Goal: Transaction & Acquisition: Purchase product/service

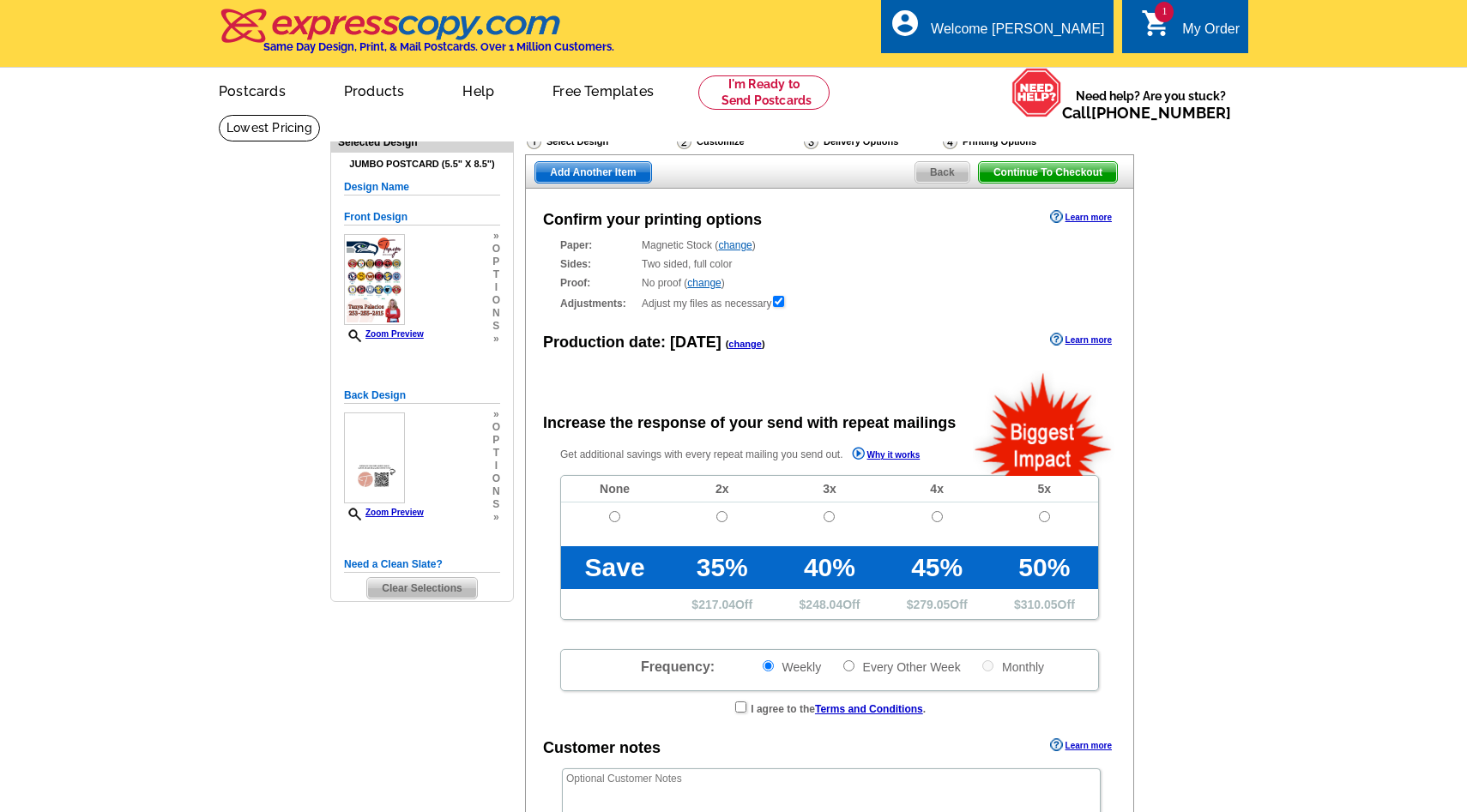
radio input "false"
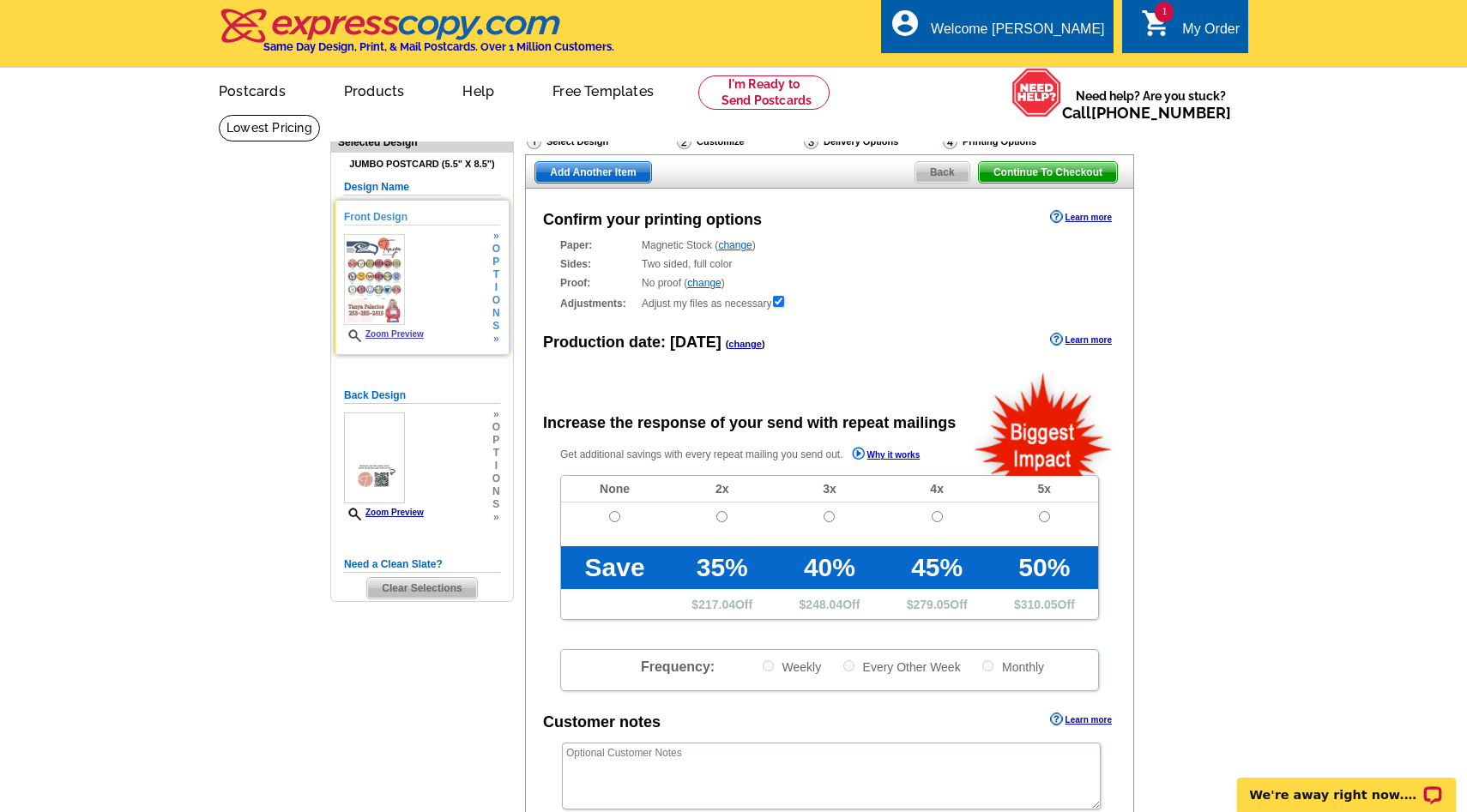
click at [363, 286] on img at bounding box center [374, 279] width 61 height 91
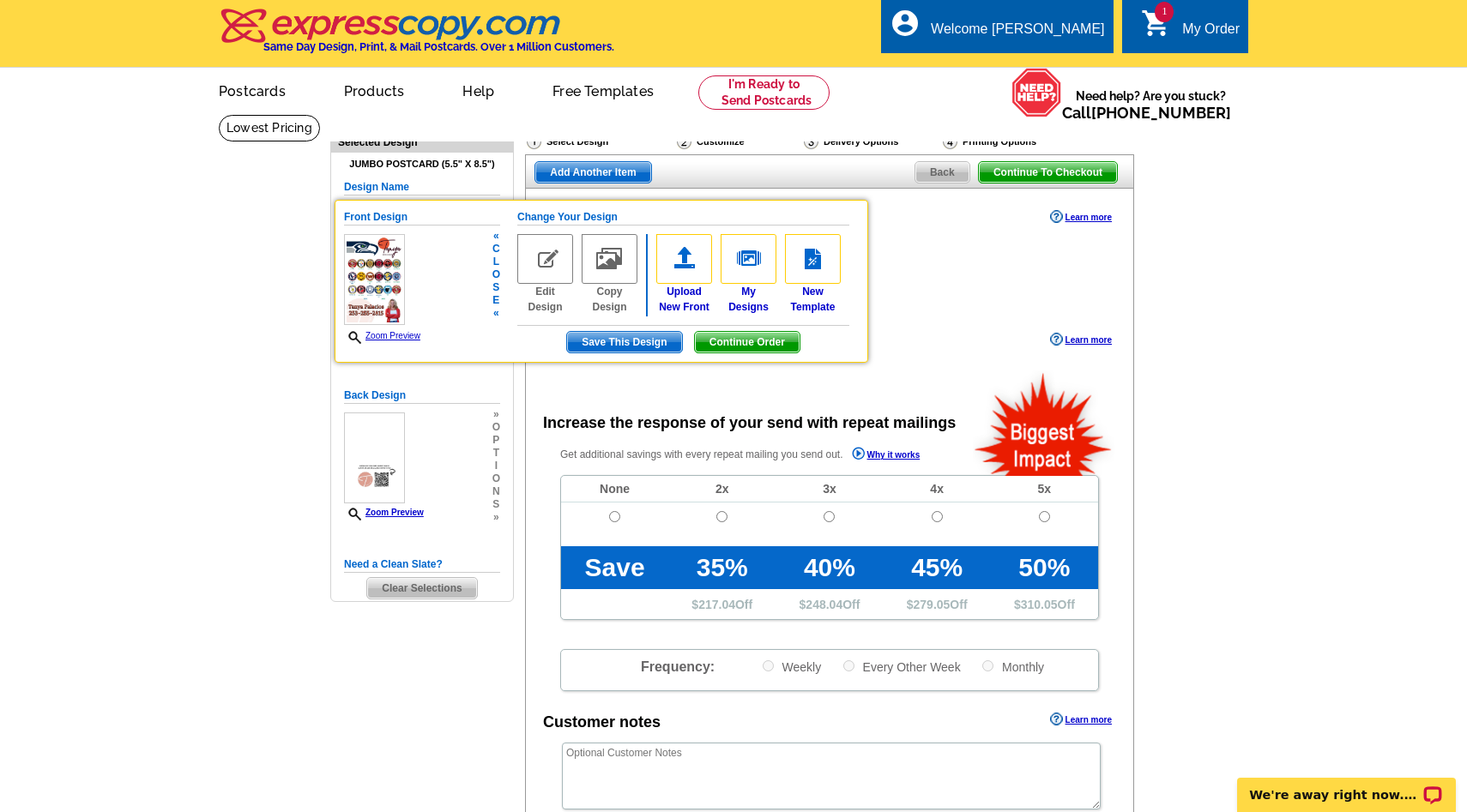
click at [390, 333] on link "Zoom Preview" at bounding box center [382, 335] width 77 height 10
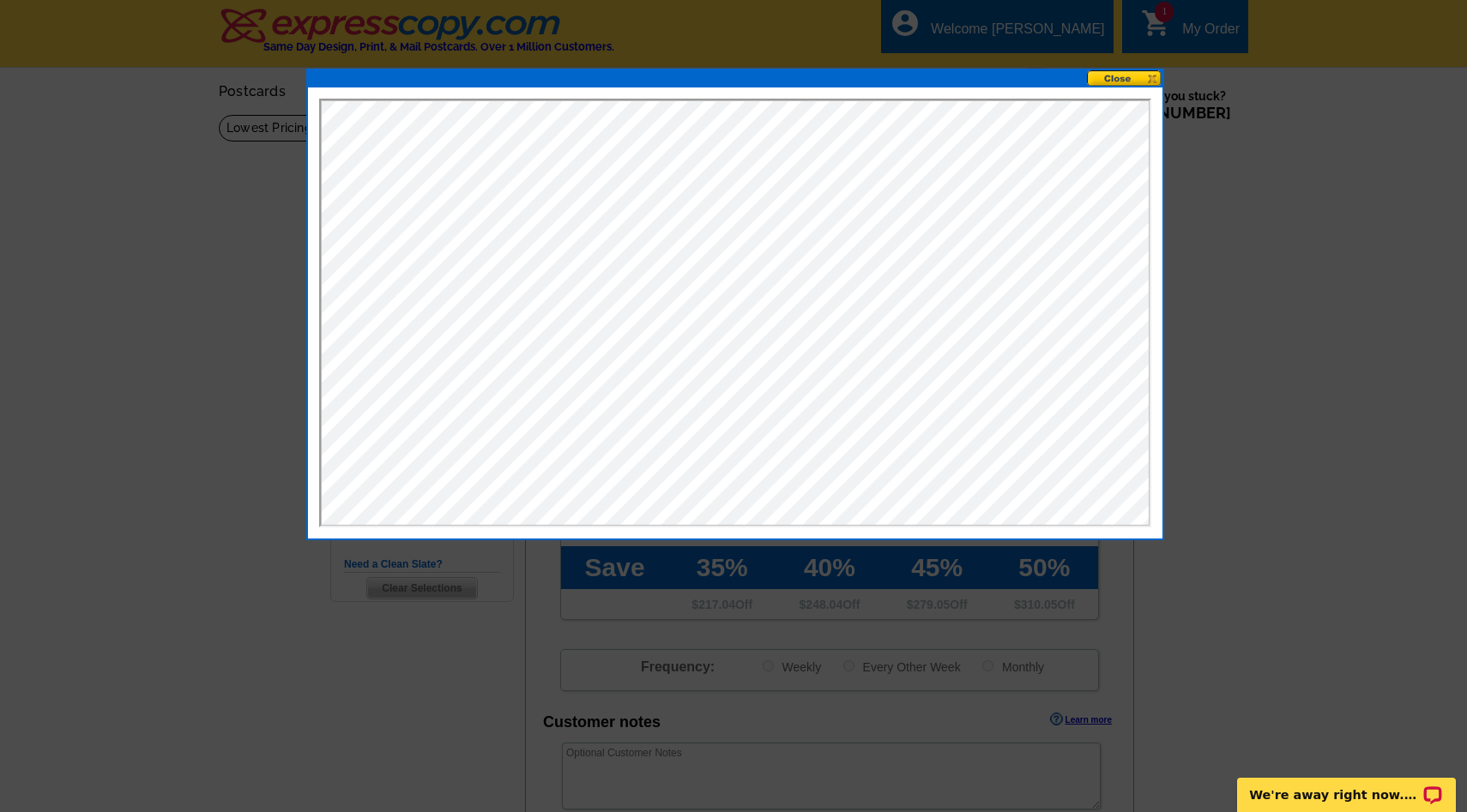
scroll to position [4, 0]
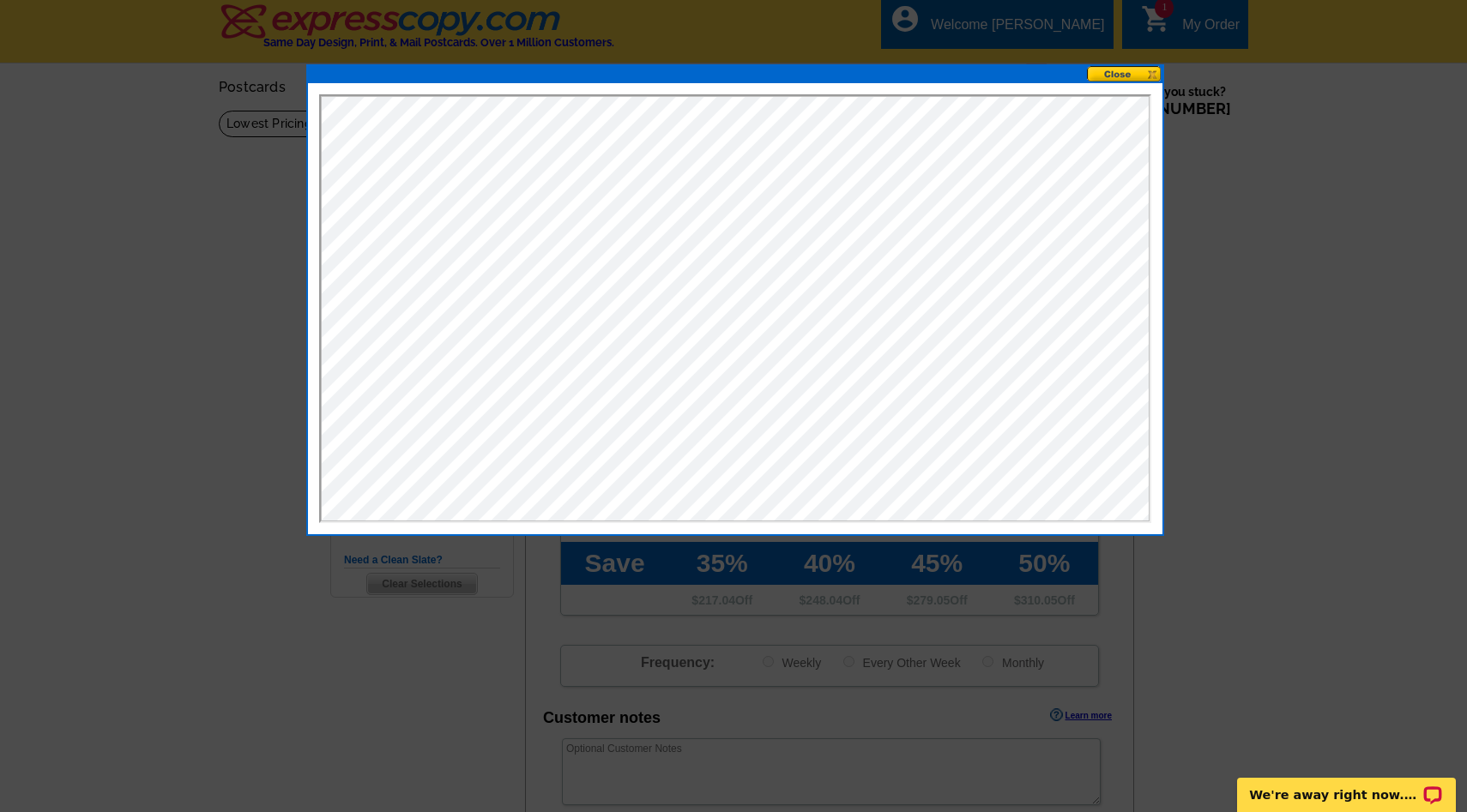
click at [1131, 78] on button at bounding box center [1125, 74] width 76 height 16
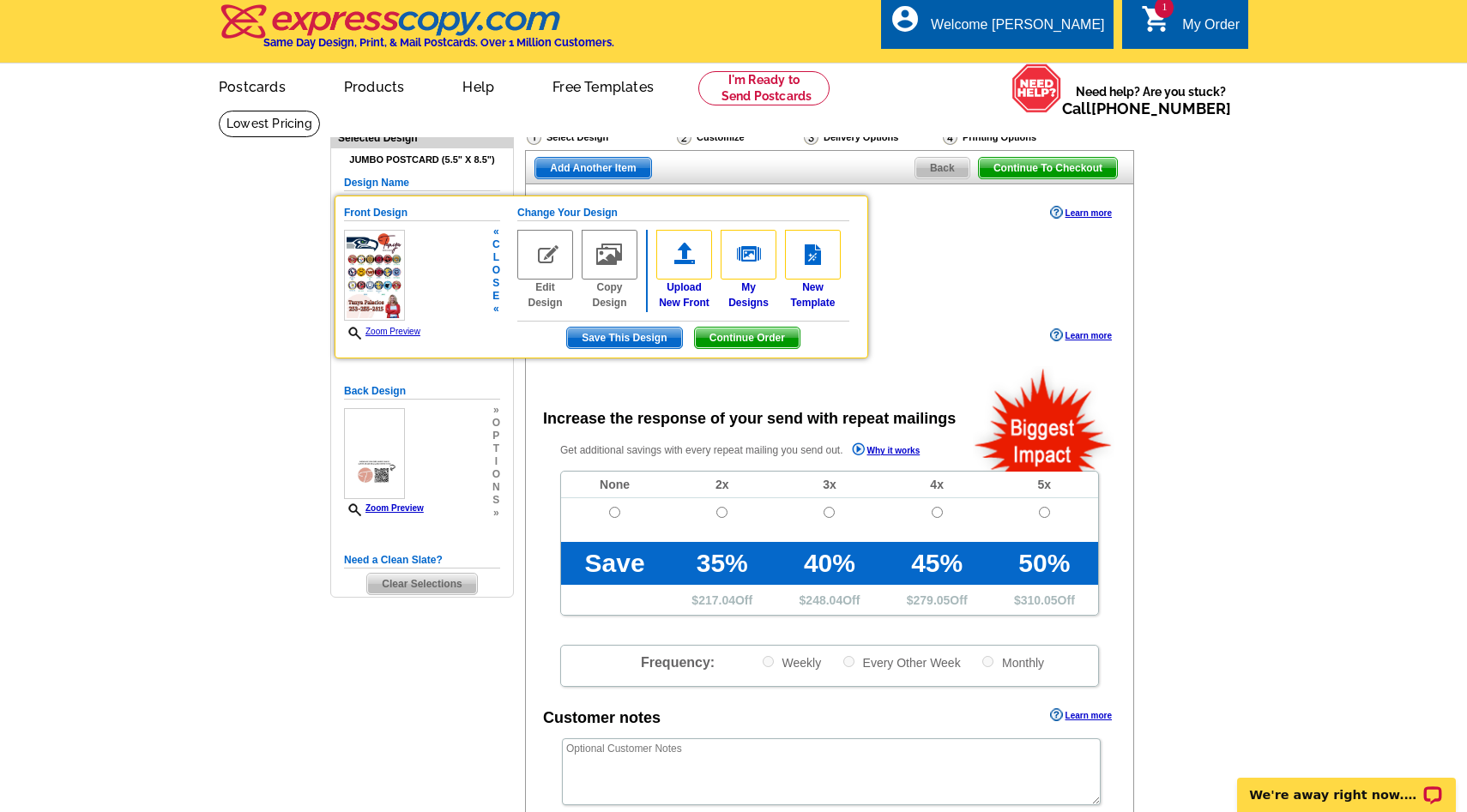
click at [728, 336] on span "Continue Order" at bounding box center [747, 337] width 105 height 20
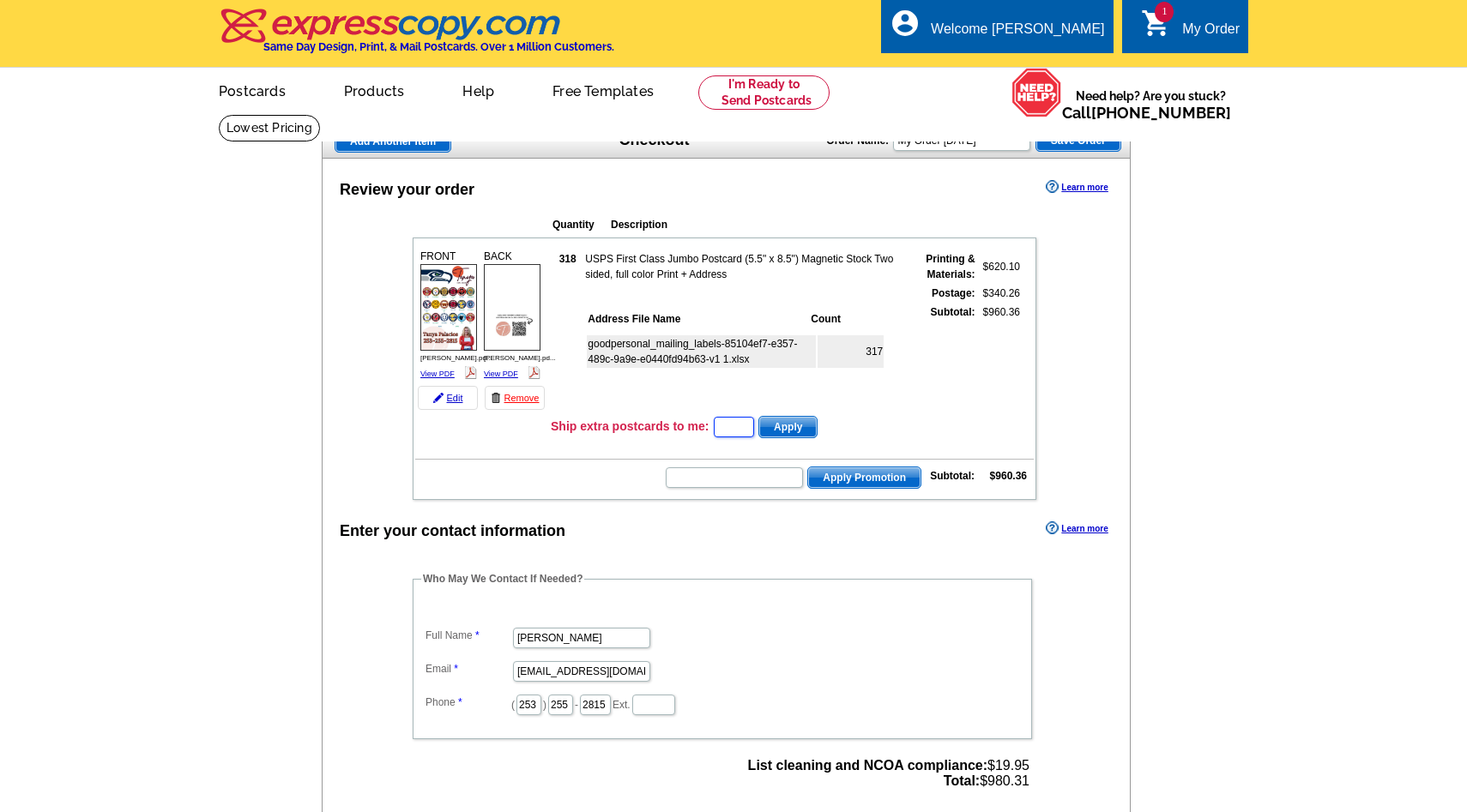
click at [729, 426] on input "text" at bounding box center [734, 427] width 41 height 20
click at [732, 428] on input "text" at bounding box center [734, 427] width 41 height 20
click at [742, 428] on input "text" at bounding box center [734, 427] width 41 height 20
type input "10"
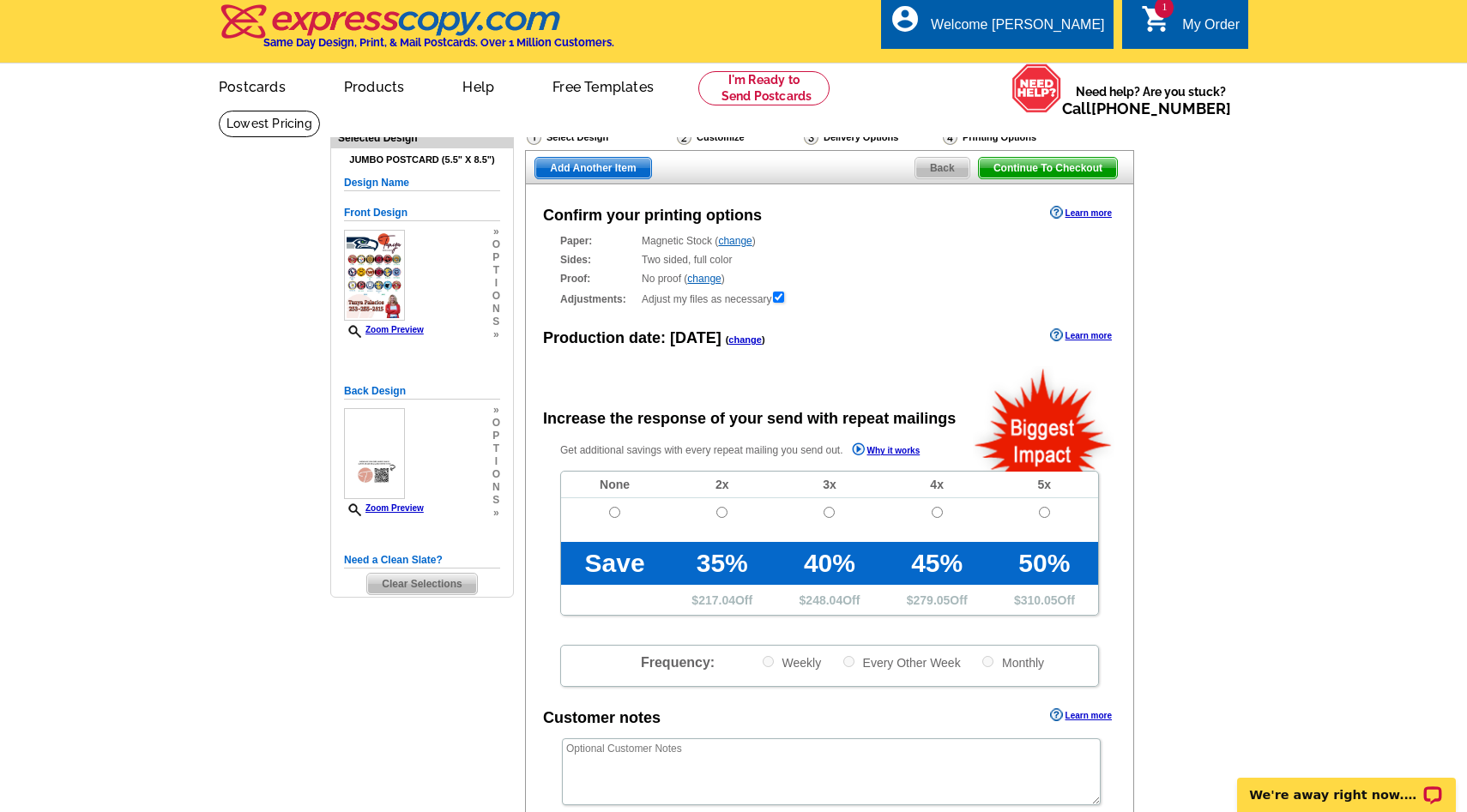
click at [955, 160] on span "Back" at bounding box center [942, 168] width 54 height 20
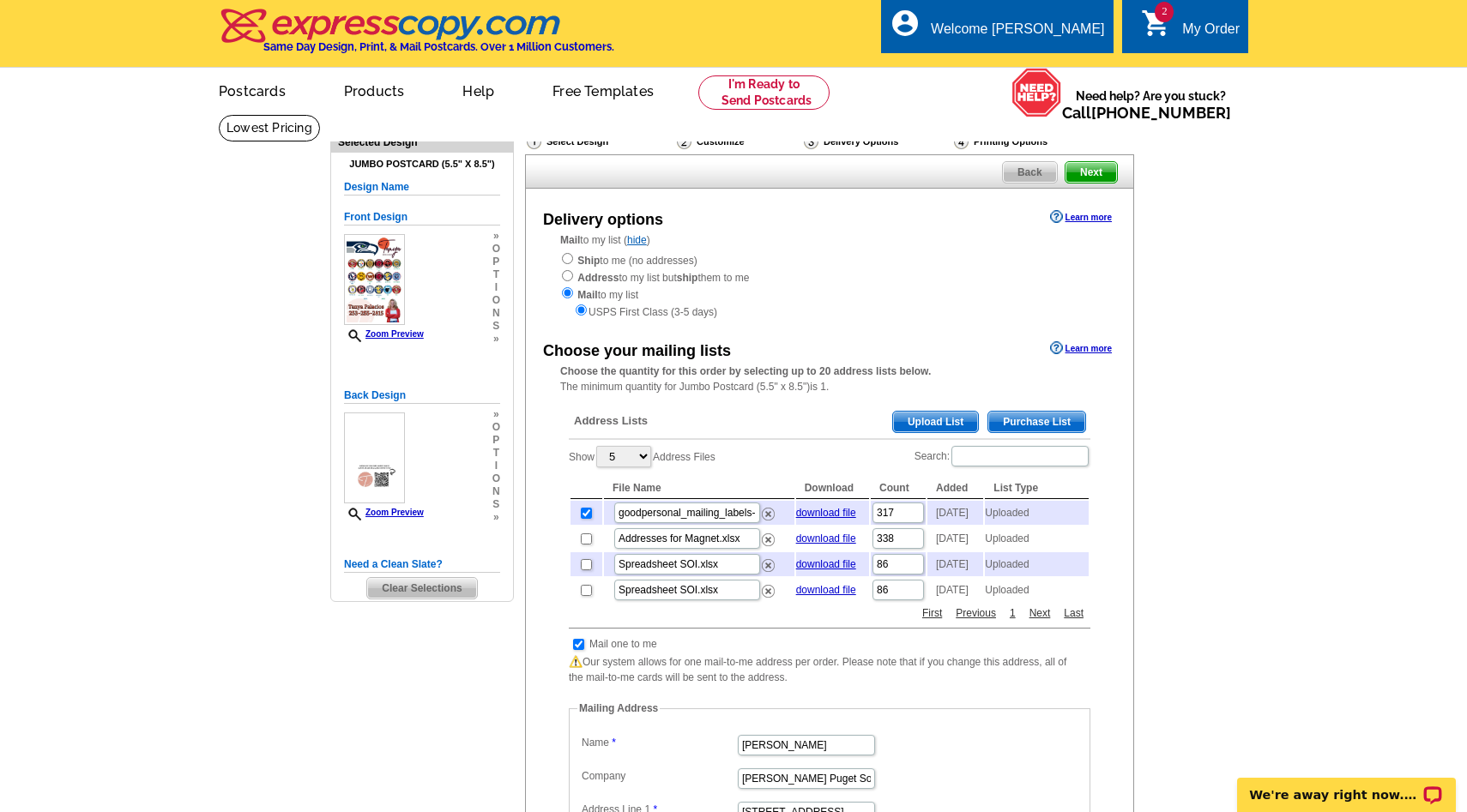
click at [928, 419] on span "Upload List" at bounding box center [935, 421] width 85 height 20
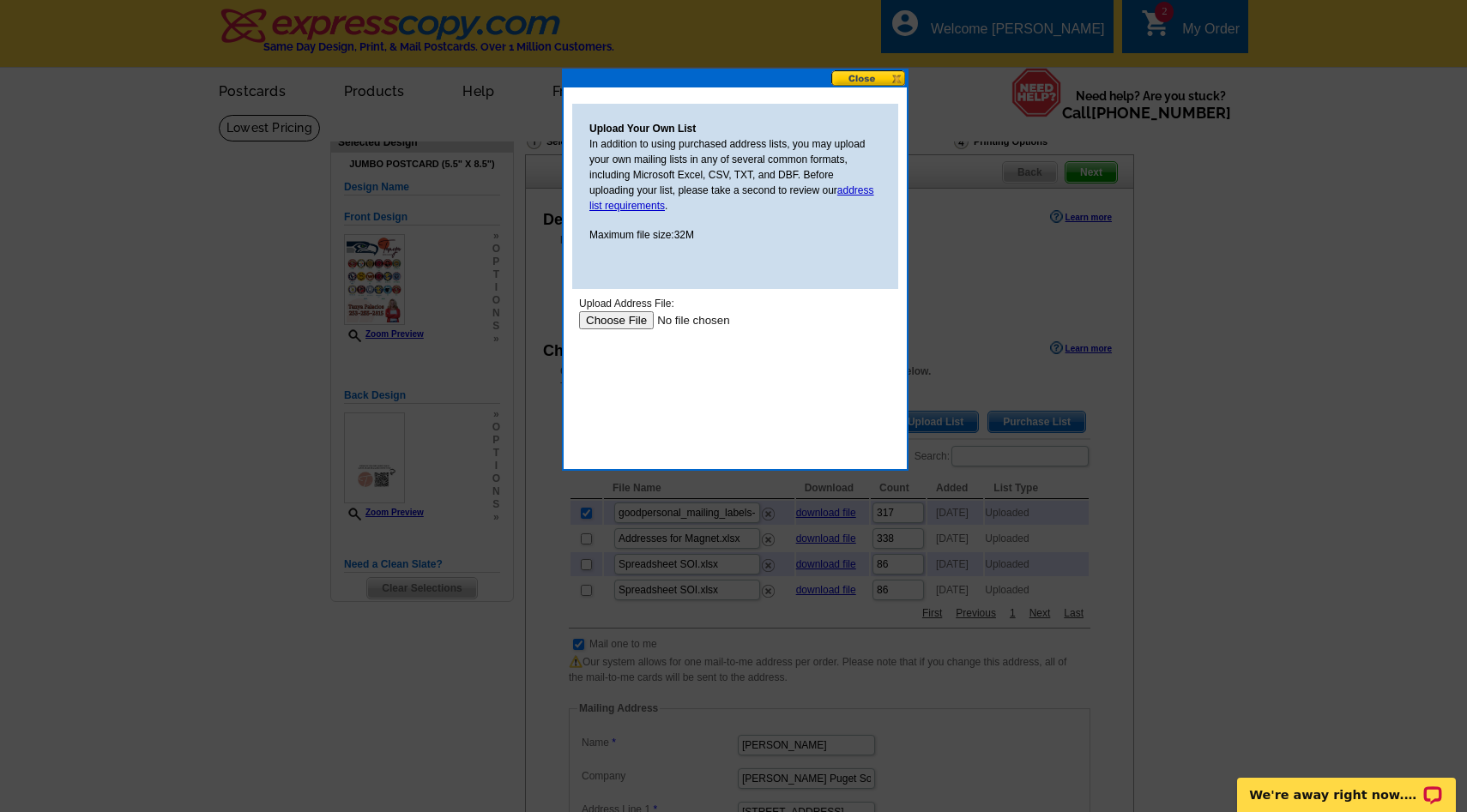
click at [616, 318] on input "file" at bounding box center [687, 320] width 217 height 18
click at [857, 190] on link "address list requirements" at bounding box center [731, 197] width 285 height 27
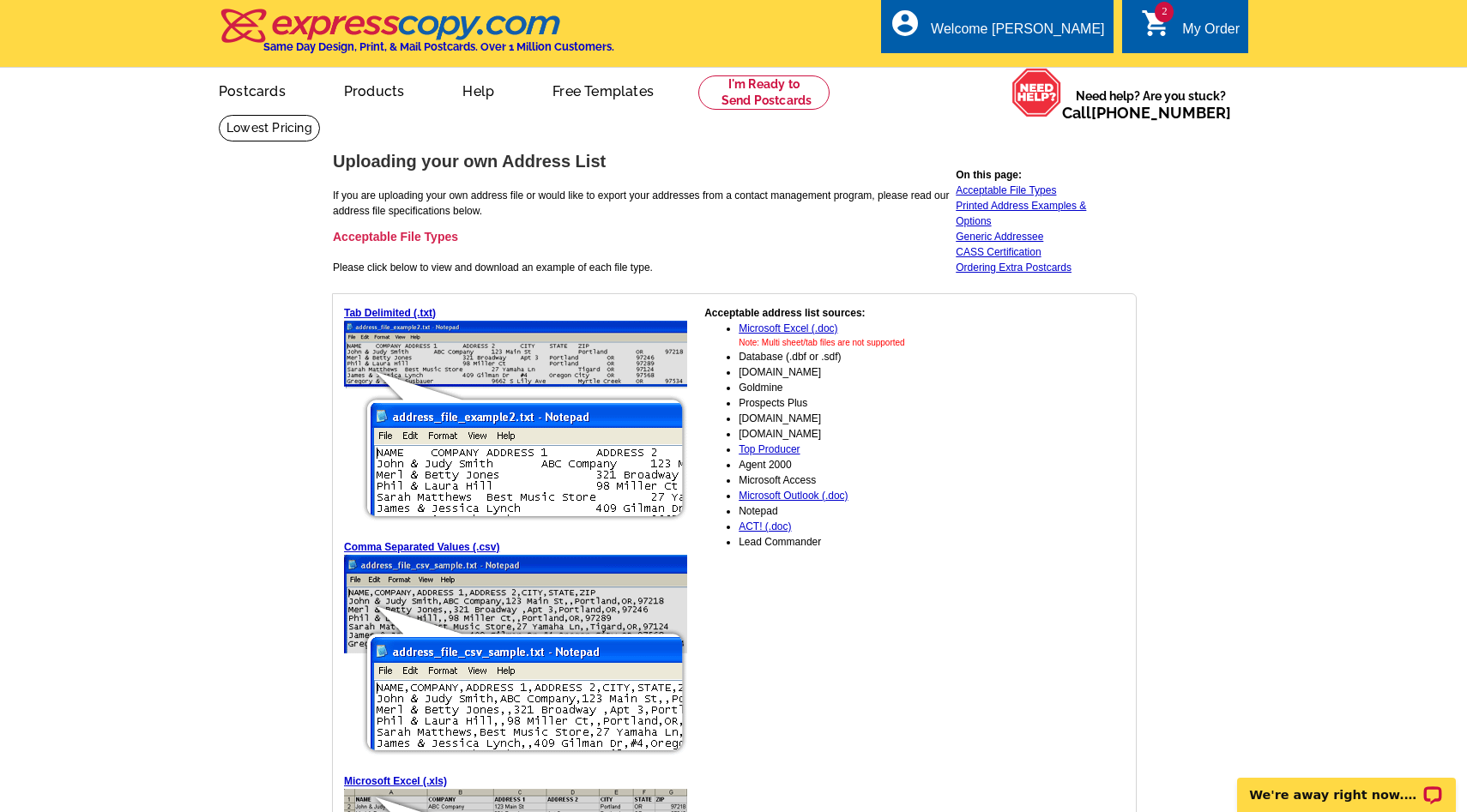
click at [1153, 32] on icon "shopping_cart" at bounding box center [1156, 23] width 31 height 31
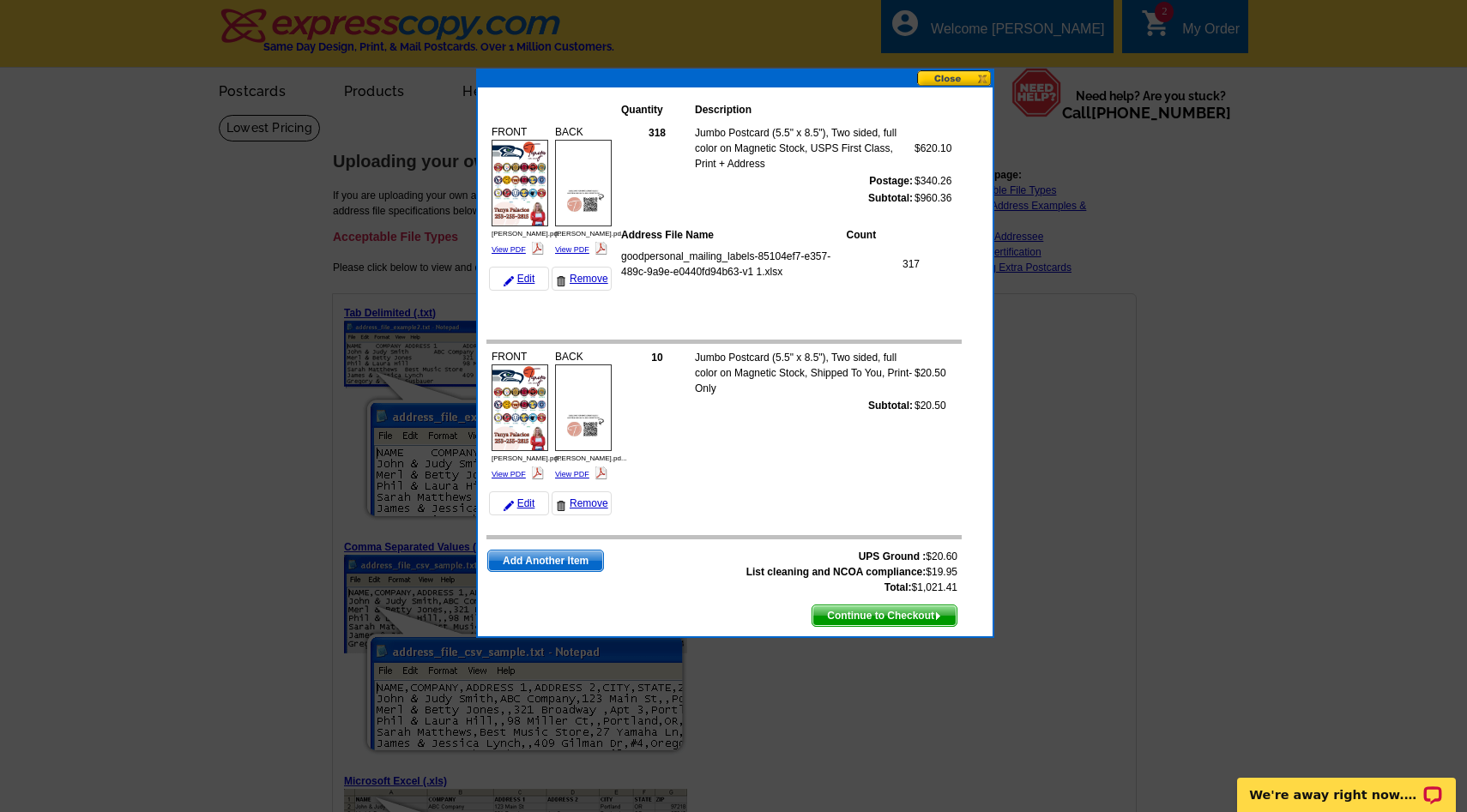
click at [941, 77] on button at bounding box center [954, 78] width 76 height 16
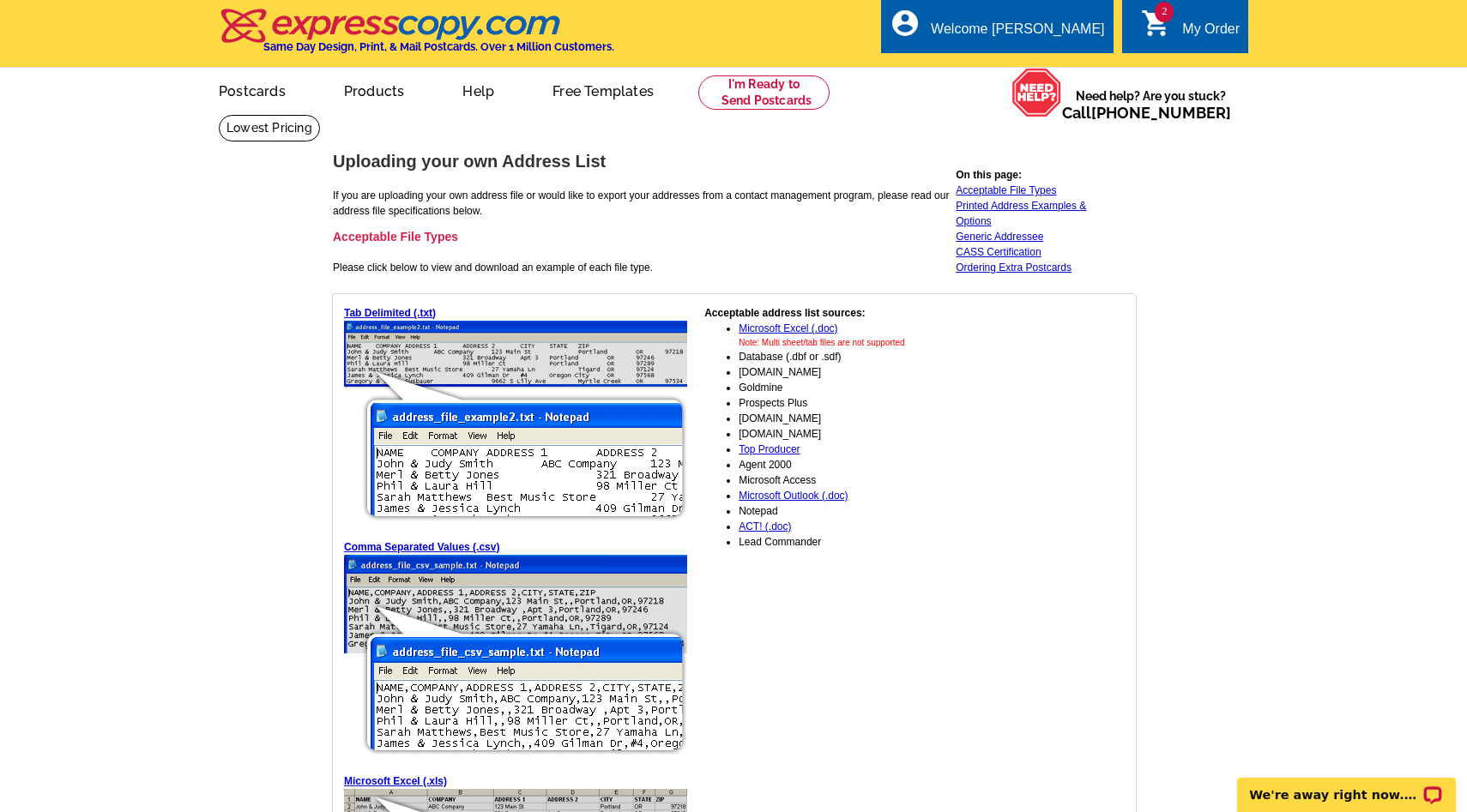
click at [1161, 27] on icon "shopping_cart" at bounding box center [1156, 23] width 31 height 31
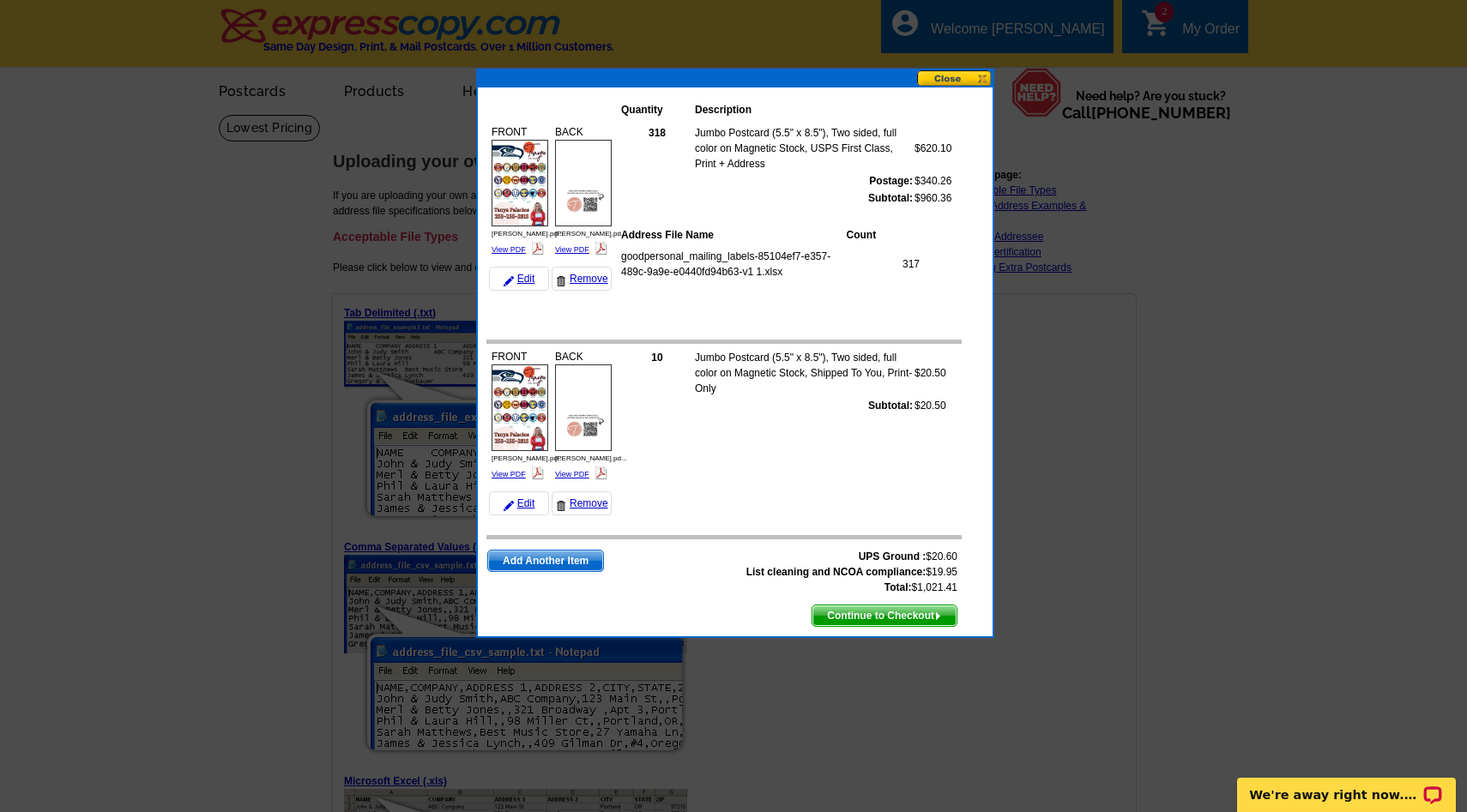
click at [946, 76] on button at bounding box center [954, 78] width 76 height 16
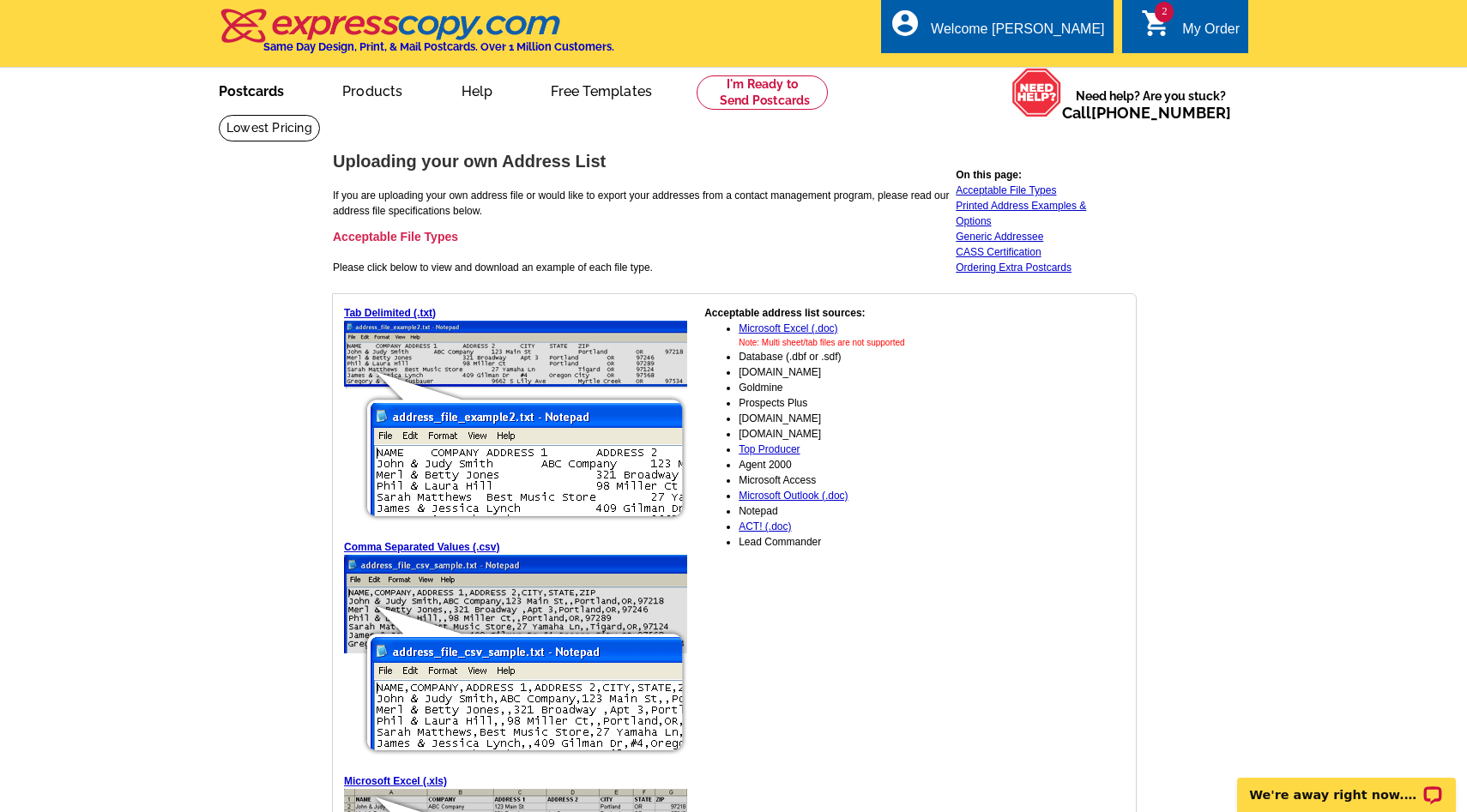
click at [251, 94] on link "Postcards" at bounding box center [251, 90] width 120 height 41
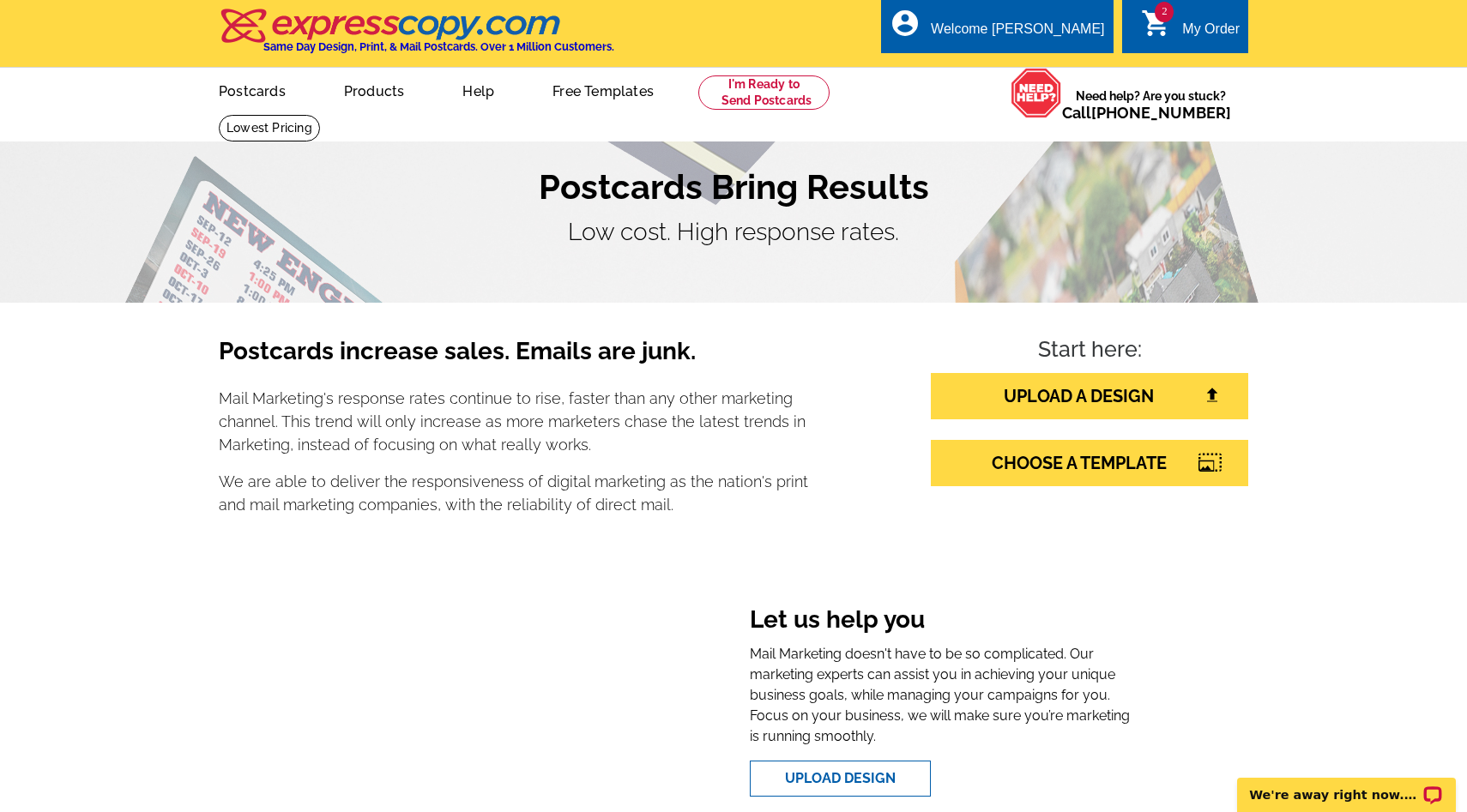
click at [1171, 44] on div "2 shopping_cart My Order" at bounding box center [1185, 26] width 126 height 54
click at [1147, 20] on icon "shopping_cart" at bounding box center [1156, 23] width 31 height 31
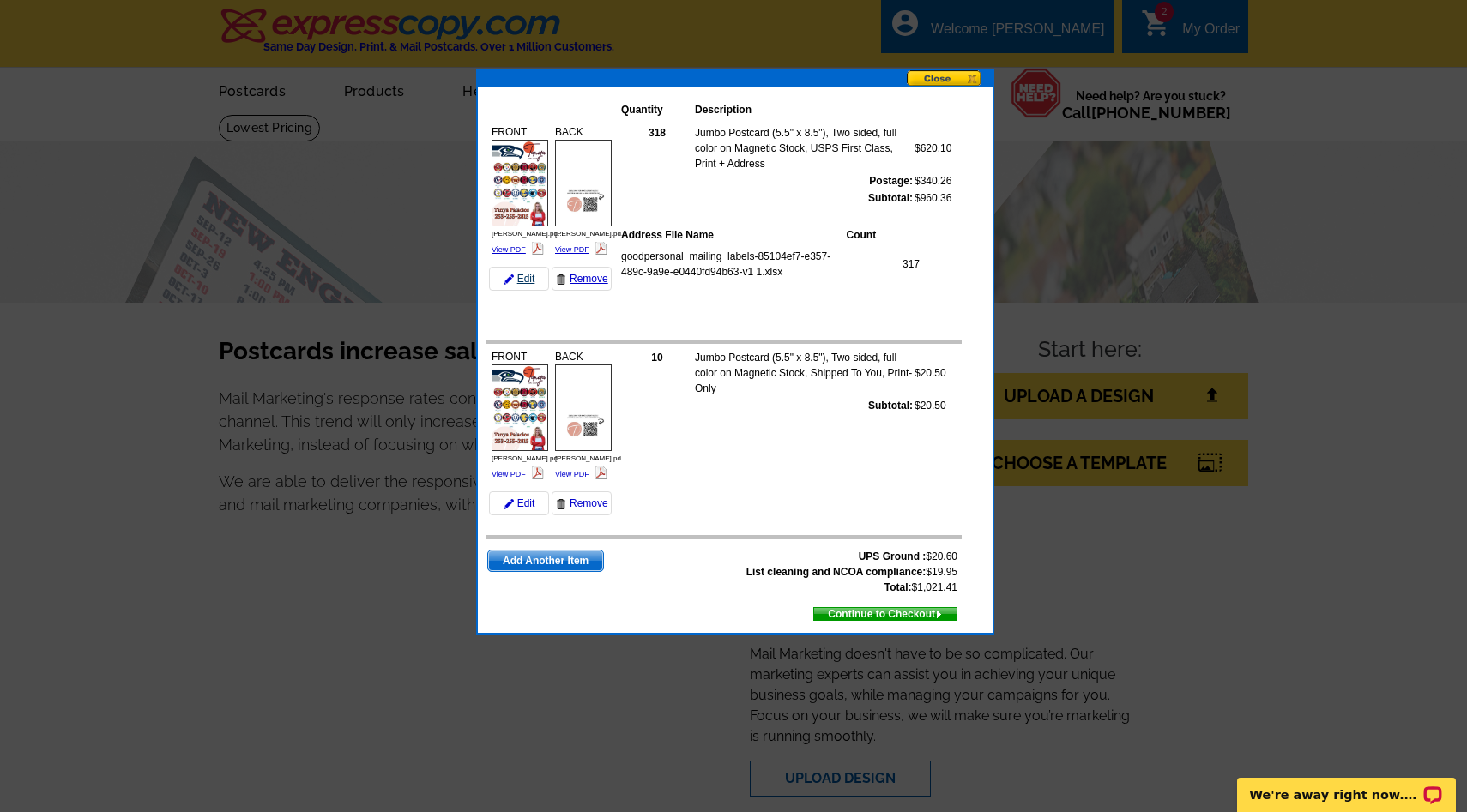
click at [530, 280] on link "Edit" at bounding box center [519, 278] width 60 height 24
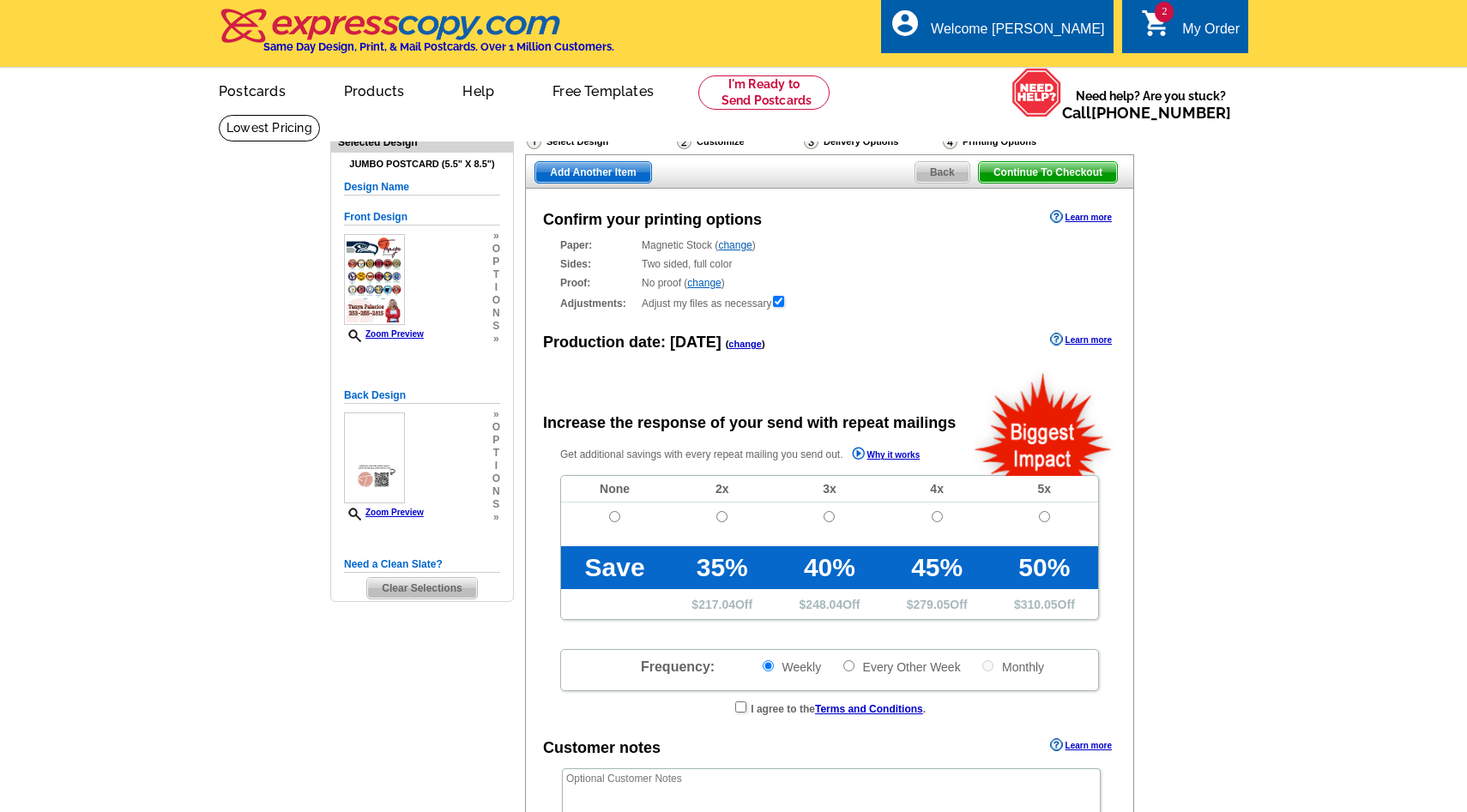
radio input "false"
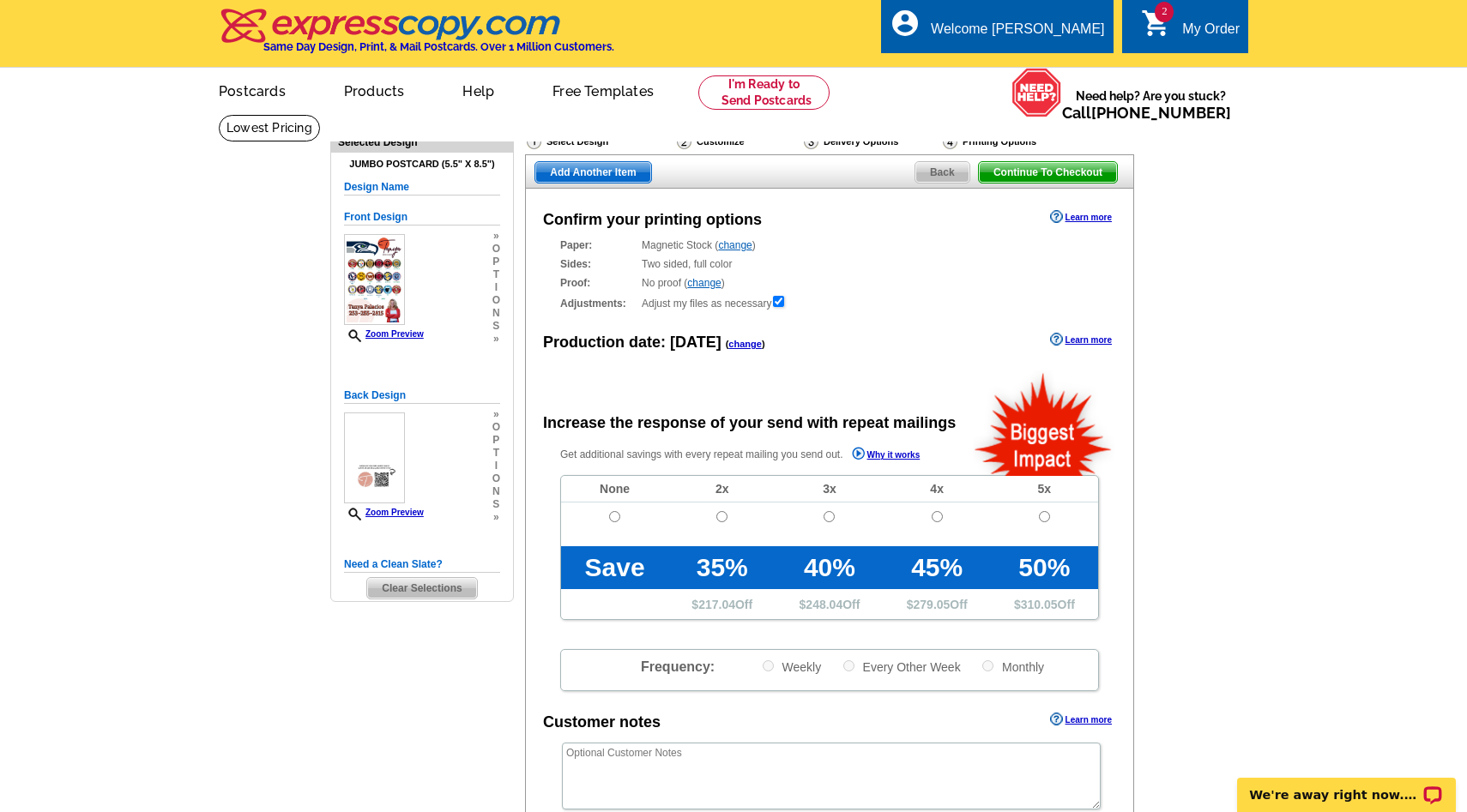
click at [961, 172] on span "Back" at bounding box center [942, 172] width 54 height 20
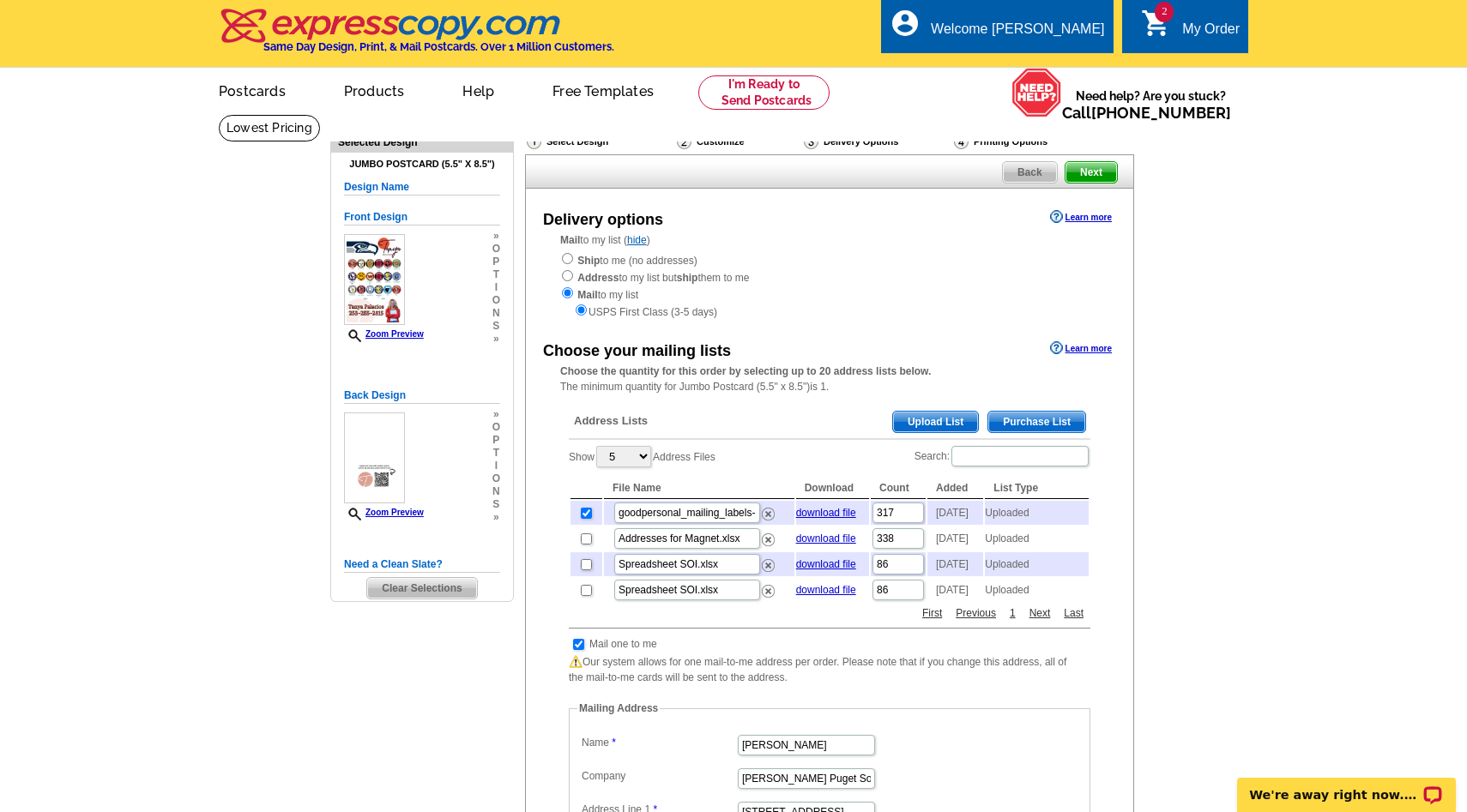
click at [934, 420] on span "Upload List" at bounding box center [935, 421] width 85 height 20
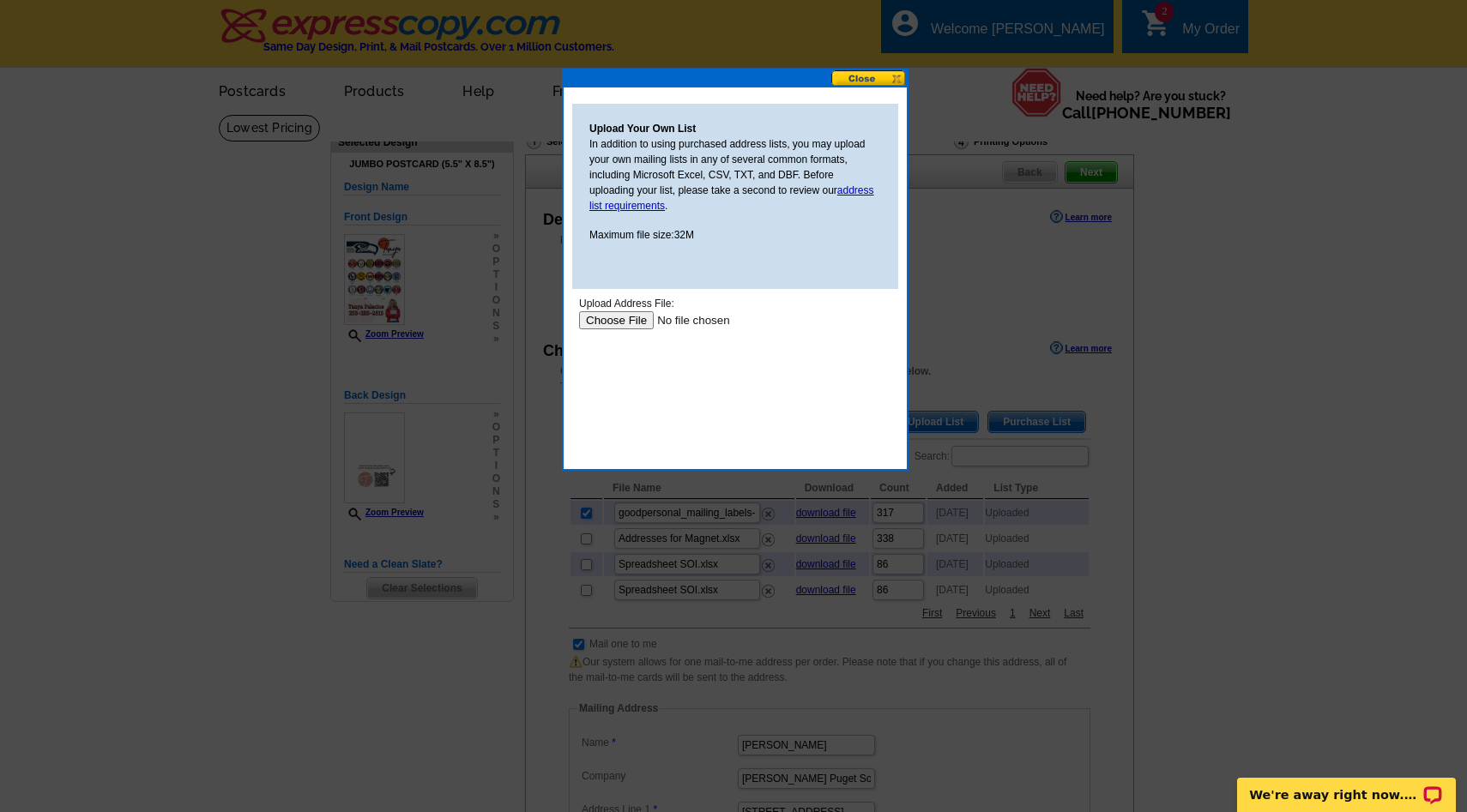
click at [628, 311] on input "file" at bounding box center [687, 320] width 217 height 18
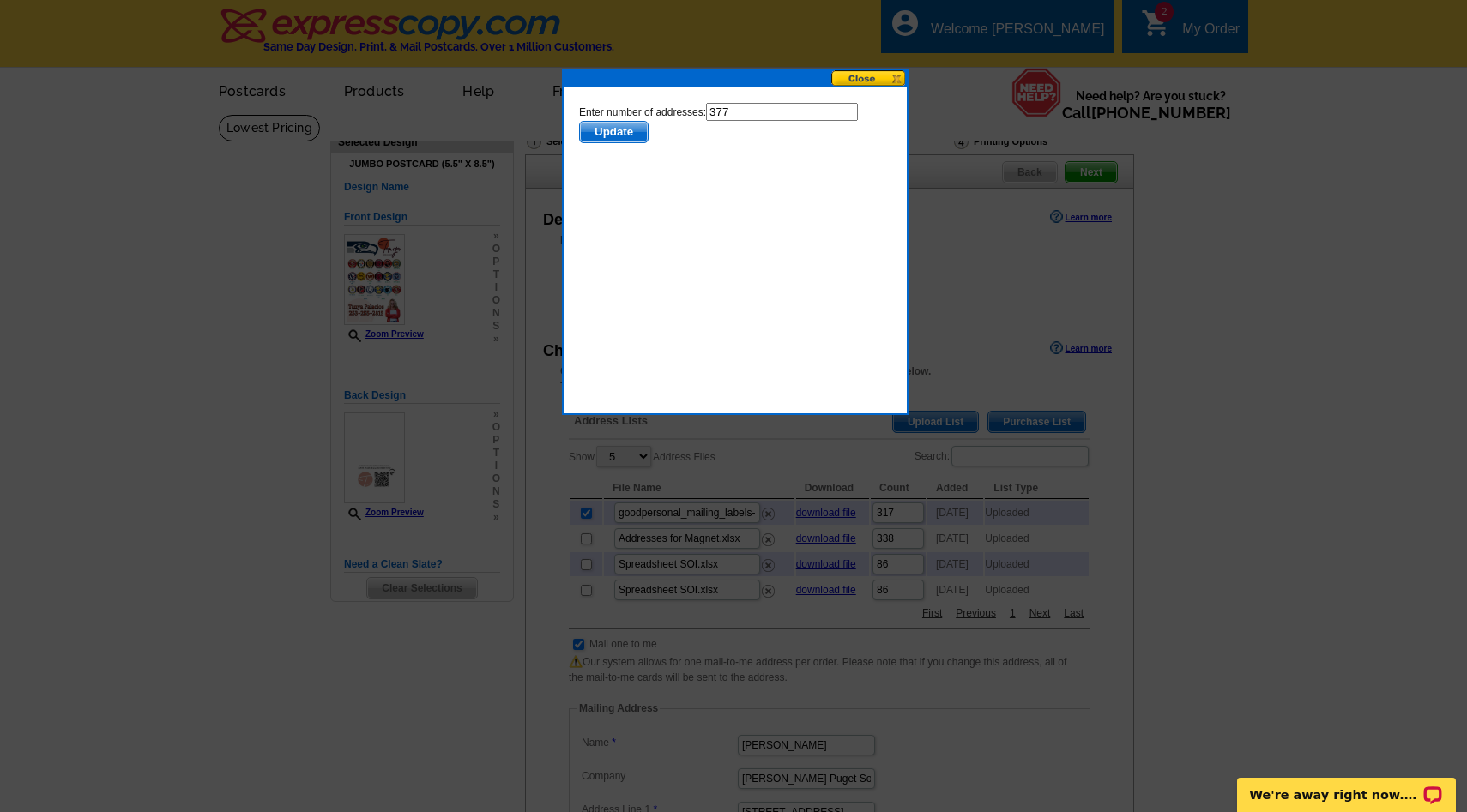
click at [625, 130] on span "Update" at bounding box center [613, 131] width 68 height 20
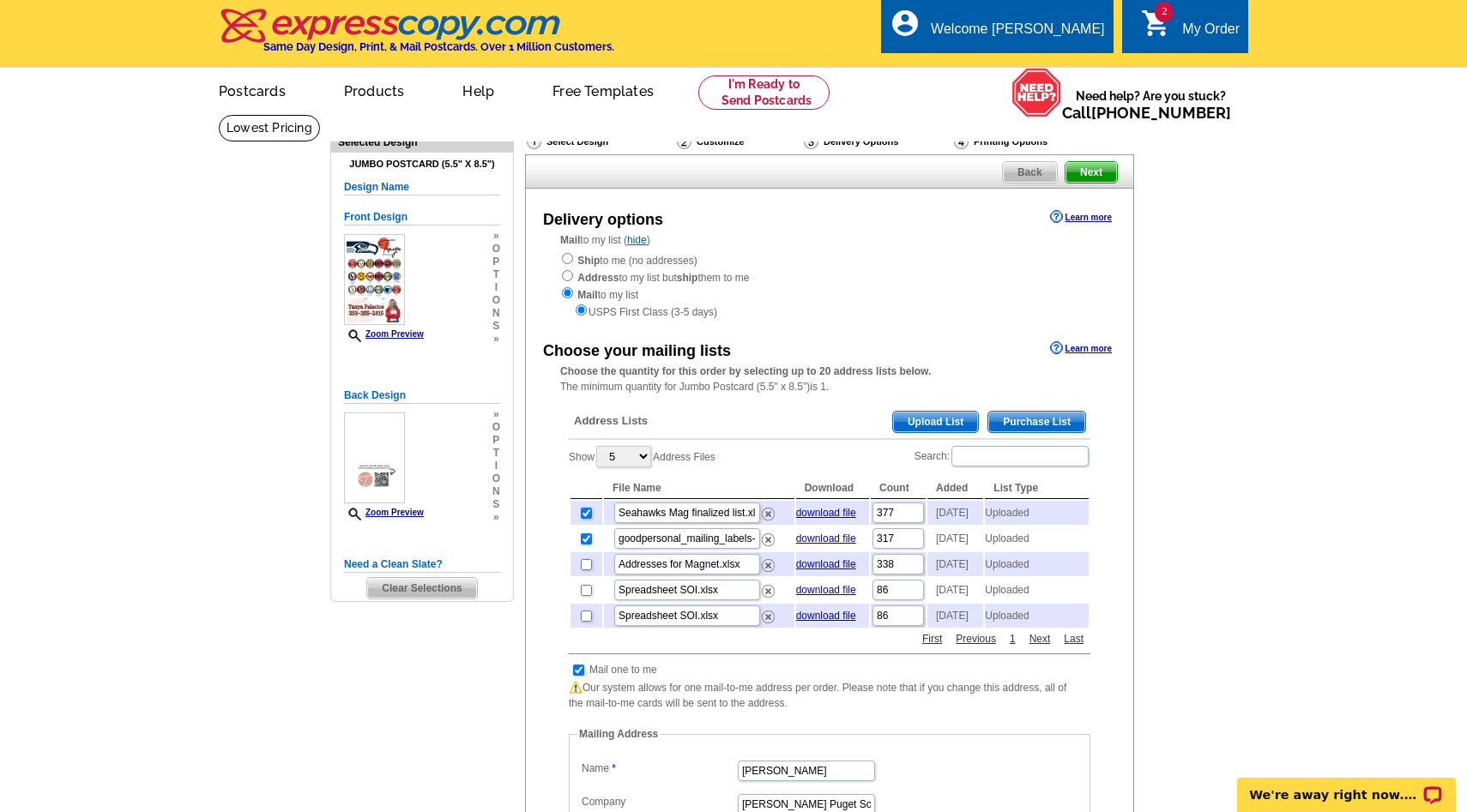
click at [576, 550] on td at bounding box center [587, 538] width 32 height 24
click at [593, 545] on td at bounding box center [587, 538] width 32 height 24
click at [587, 544] on input "checkbox" at bounding box center [586, 539] width 11 height 11
checkbox input "false"
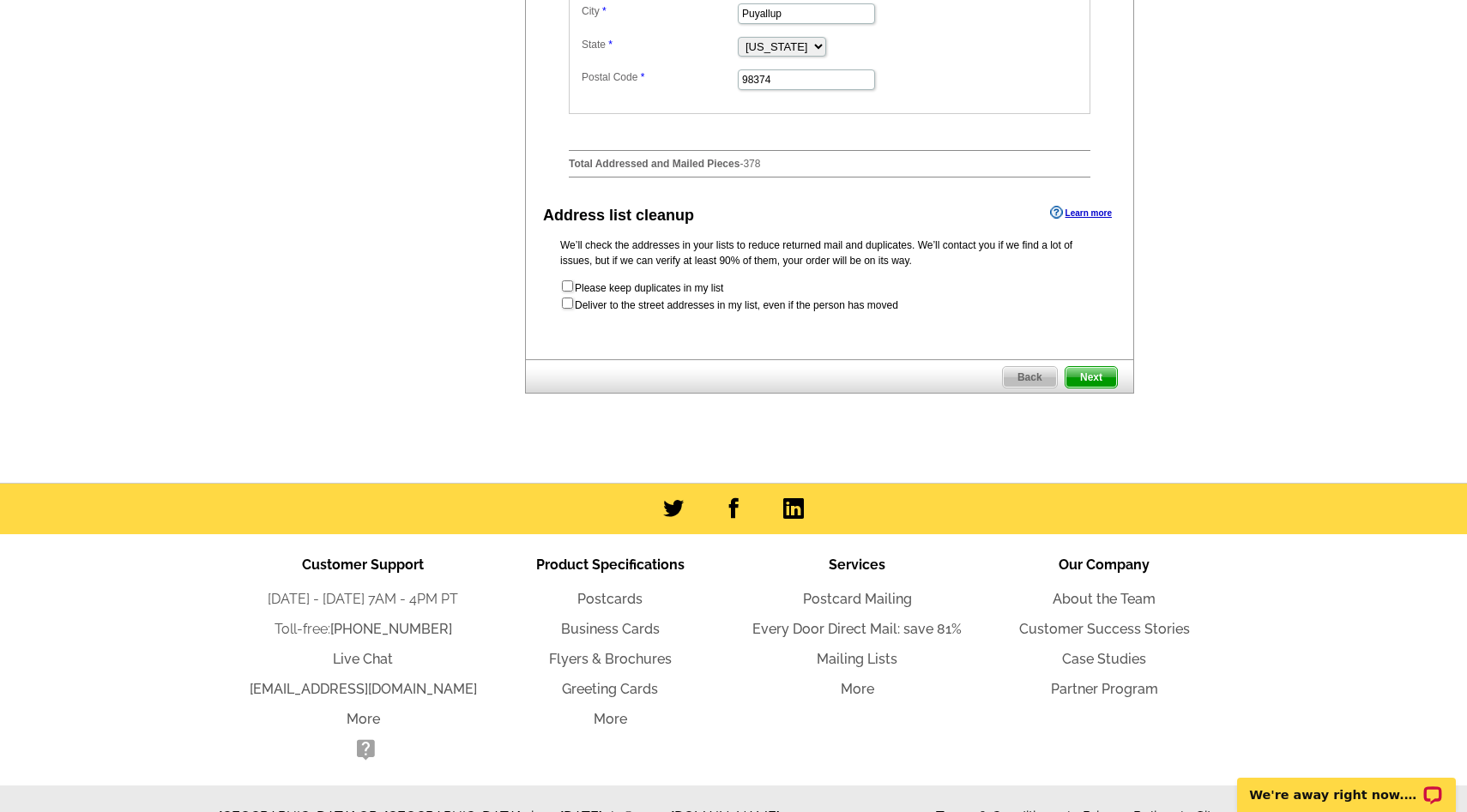
scroll to position [887, 0]
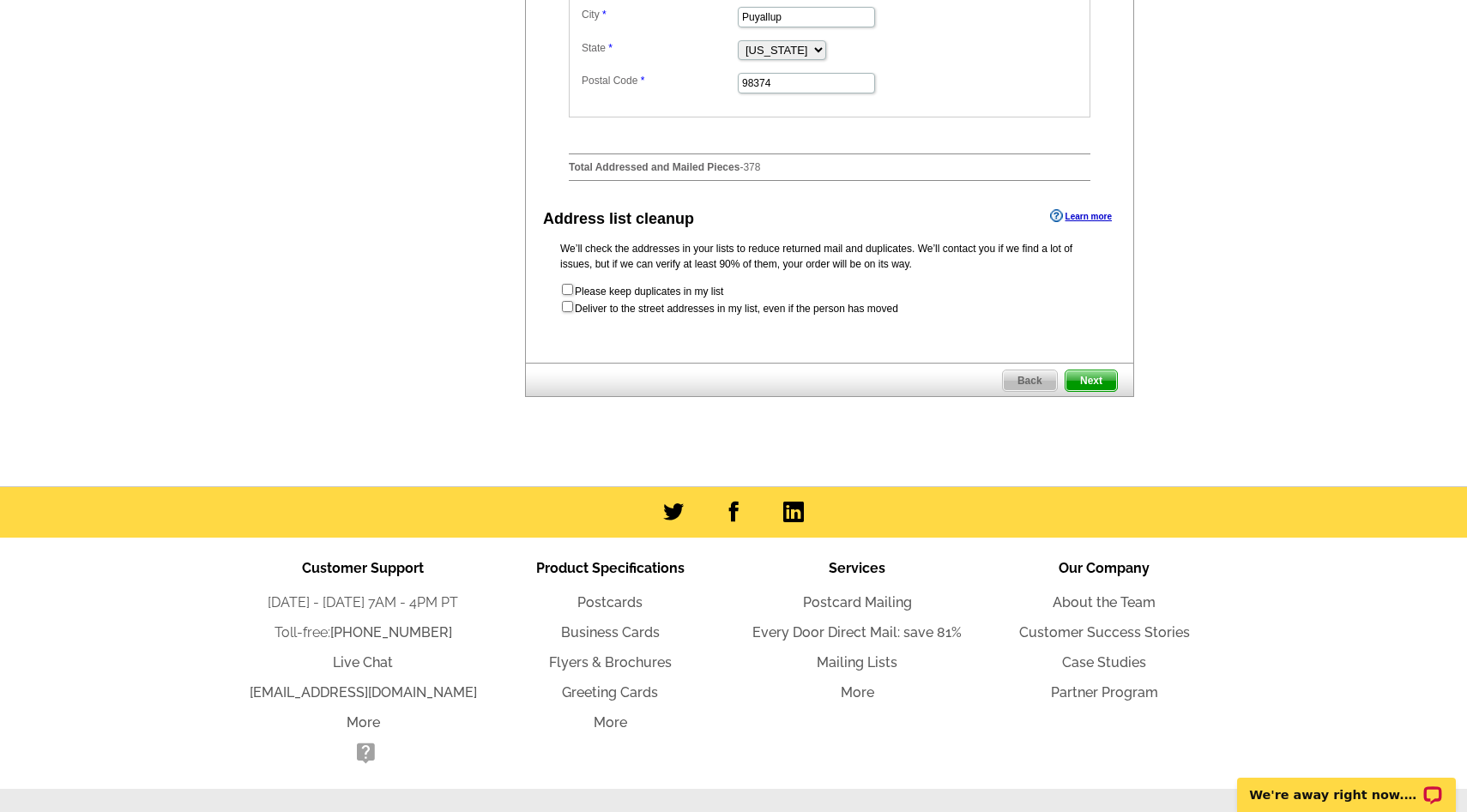
click at [1093, 391] on span "Next" at bounding box center [1091, 380] width 51 height 20
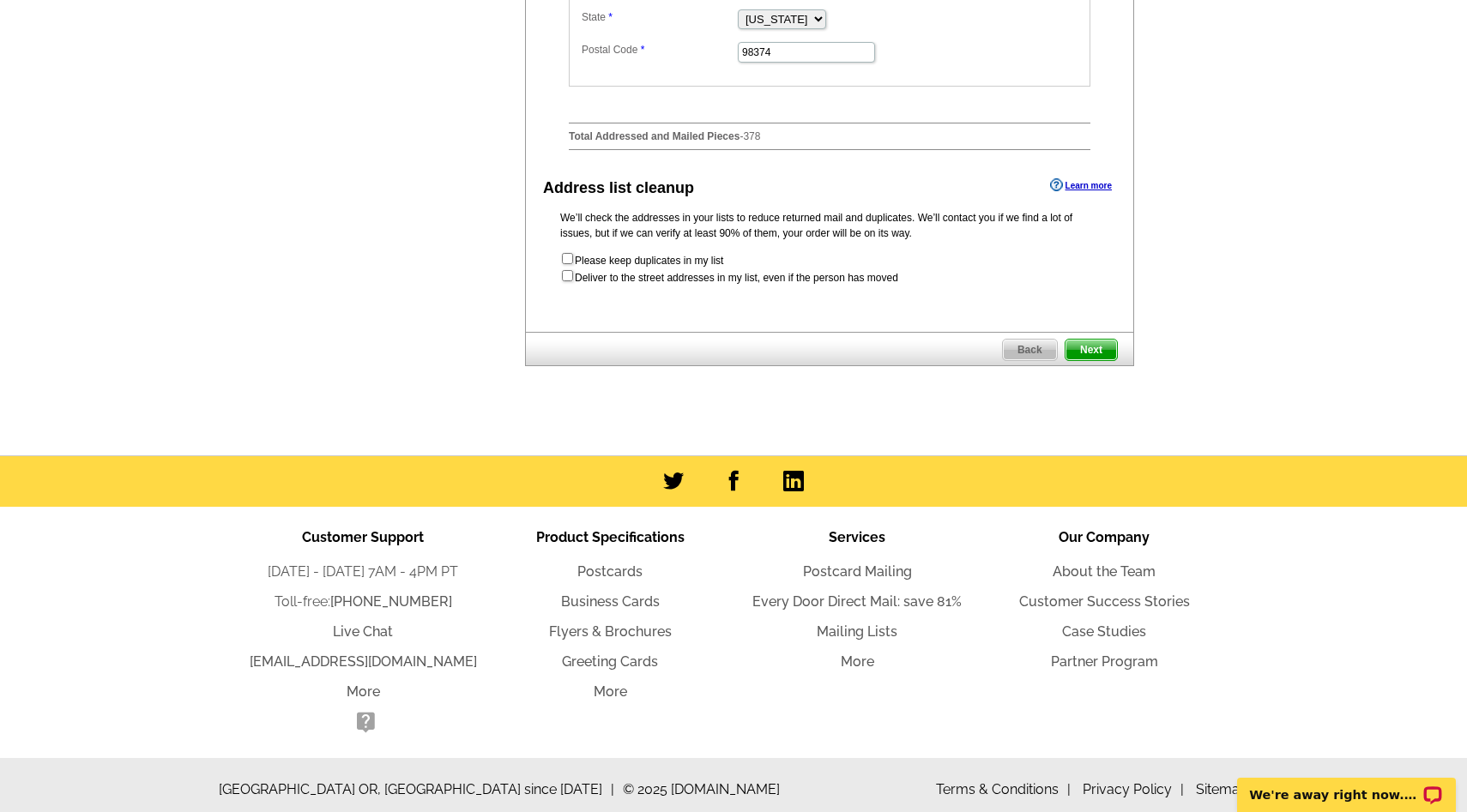
scroll to position [0, 0]
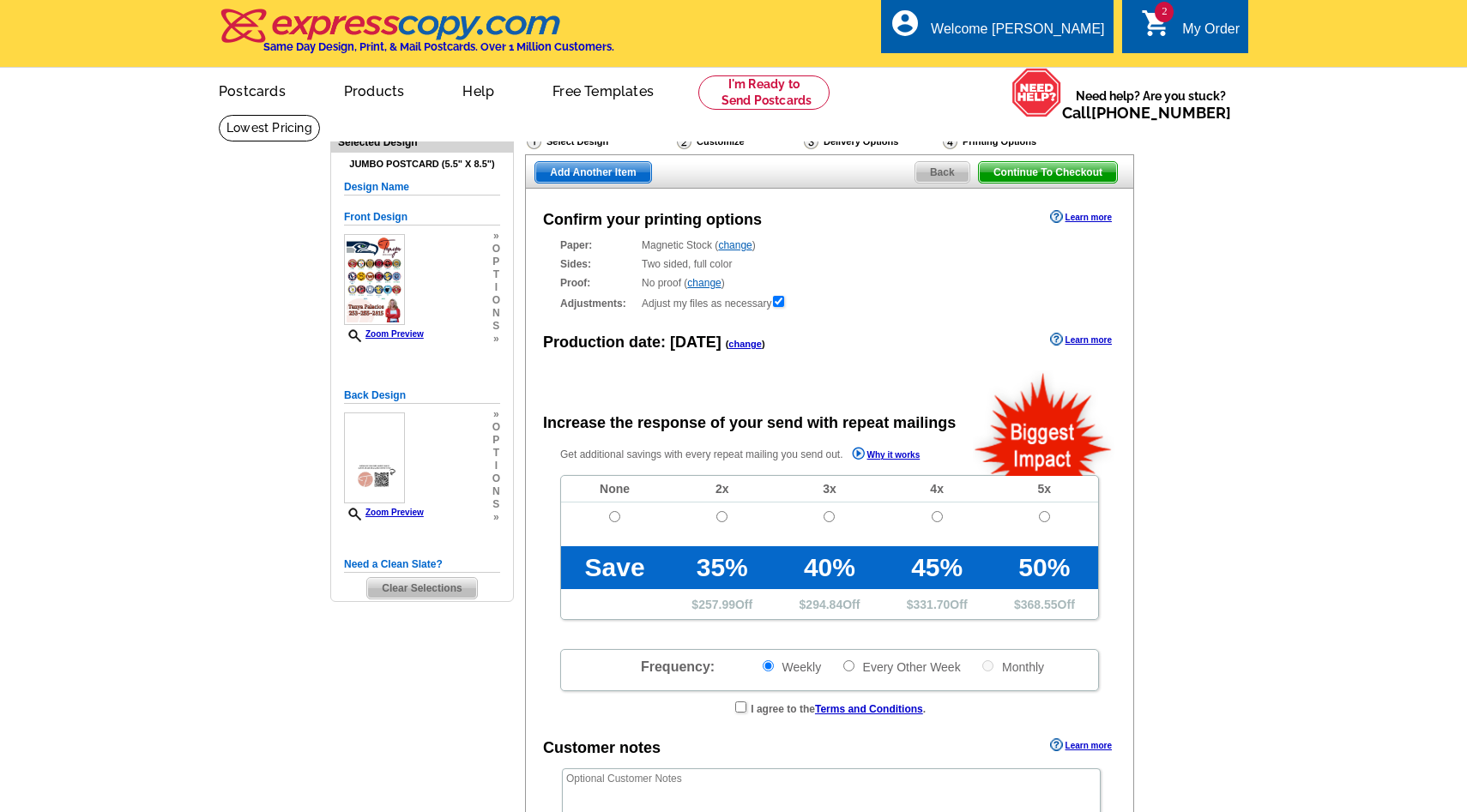
radio input "false"
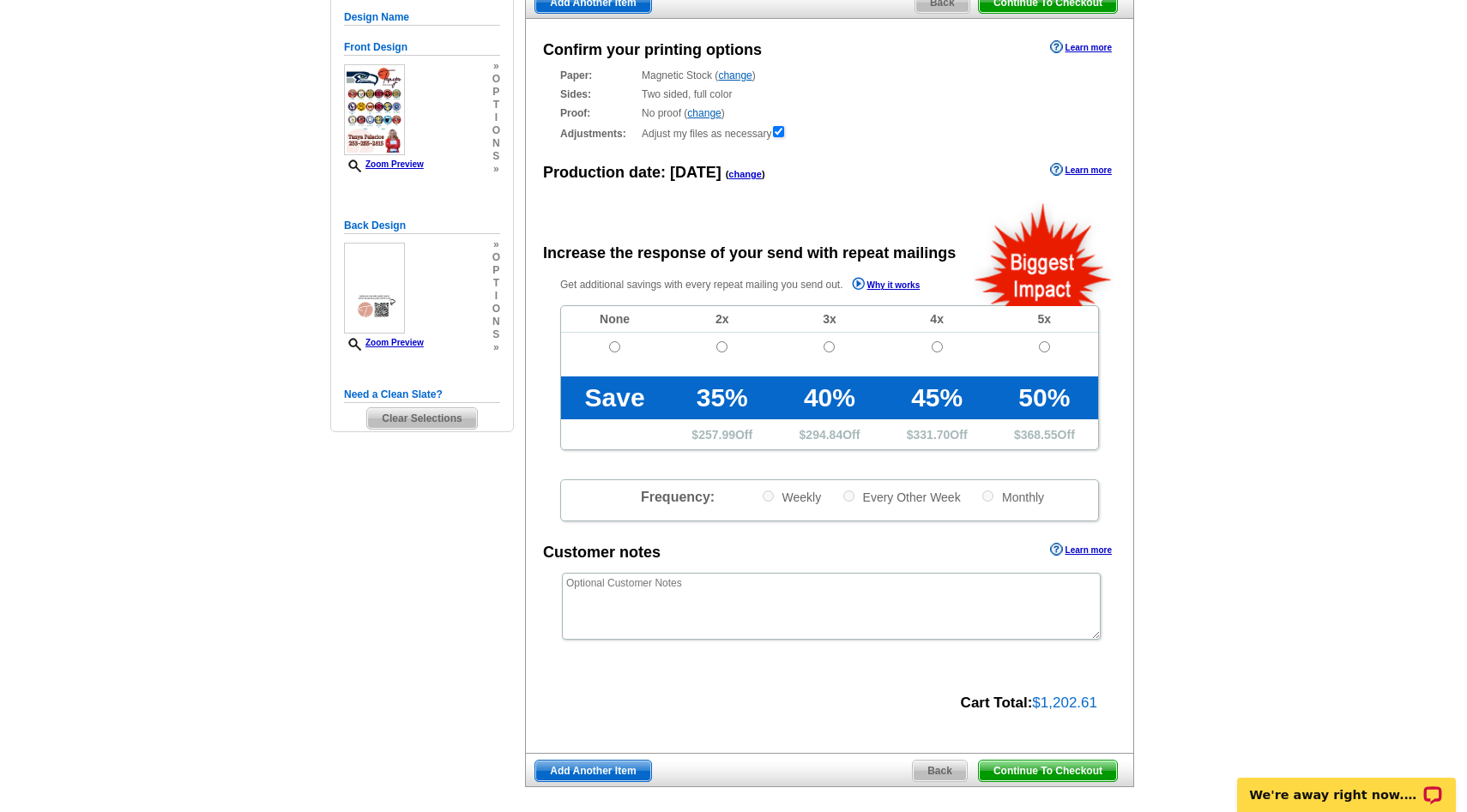
scroll to position [153, 0]
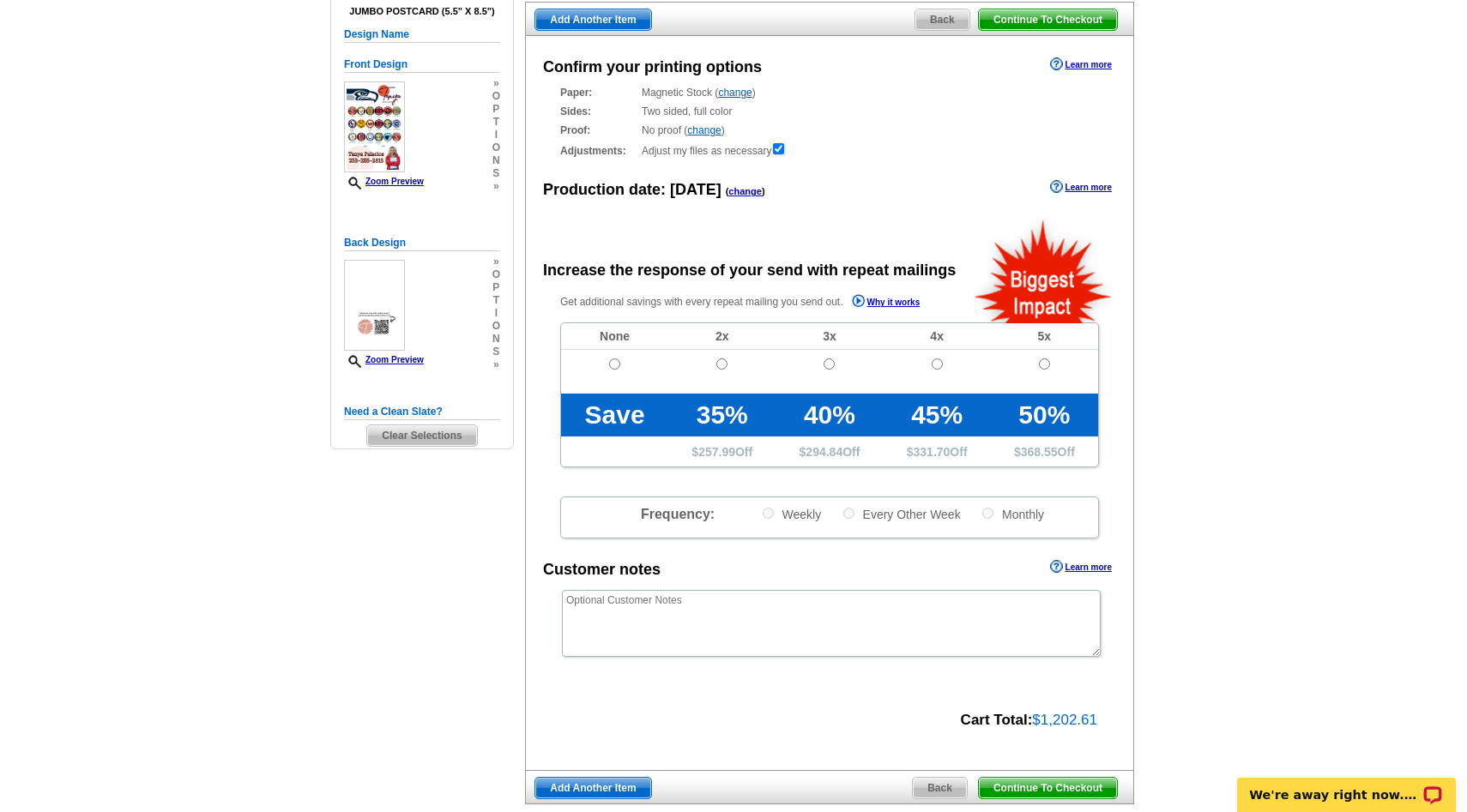
click at [1051, 23] on span "Continue To Checkout" at bounding box center [1047, 19] width 138 height 20
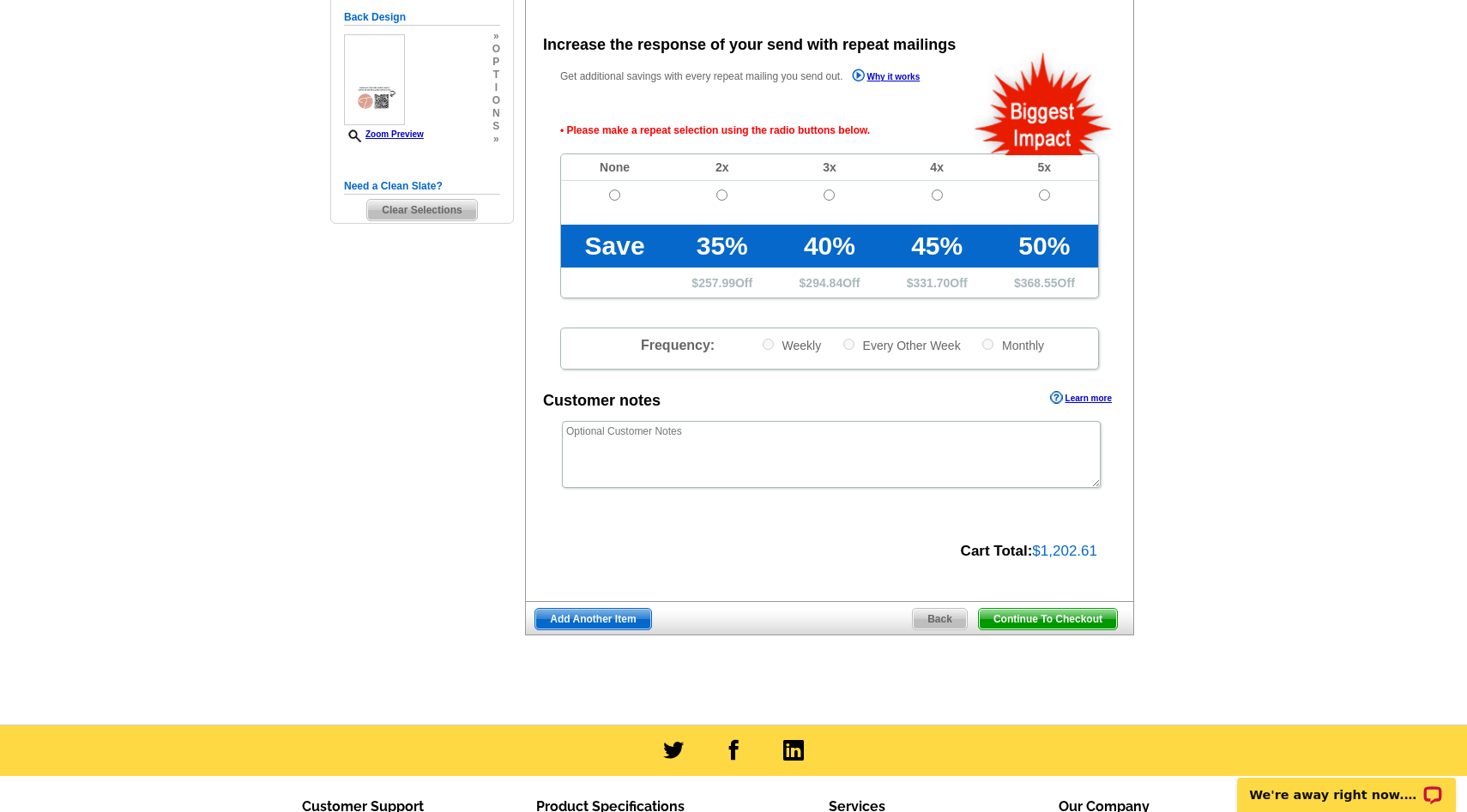
scroll to position [383, 0]
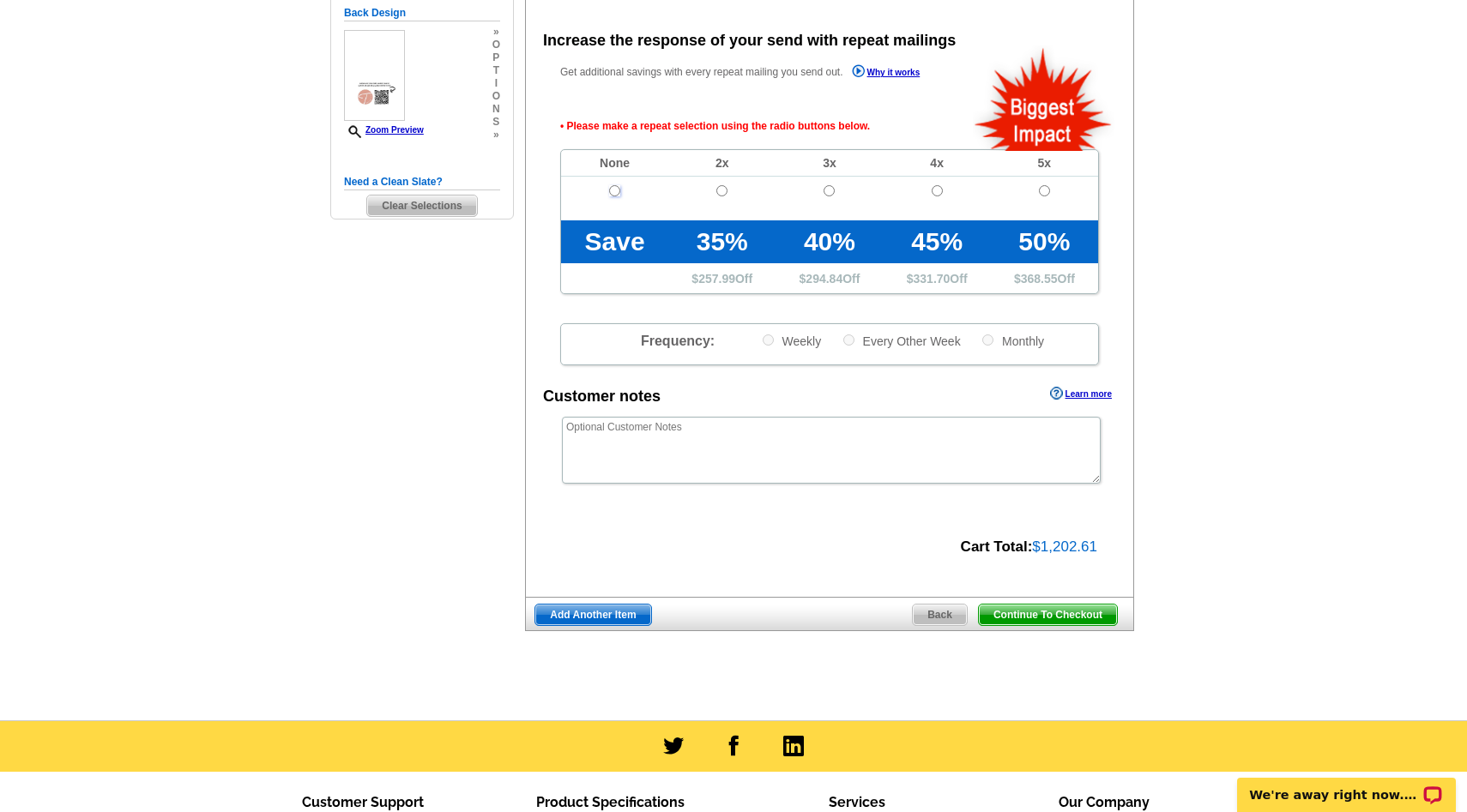
click at [614, 194] on input "radio" at bounding box center [614, 190] width 11 height 11
radio input "true"
click at [1013, 608] on span "Continue To Checkout" at bounding box center [1047, 615] width 138 height 20
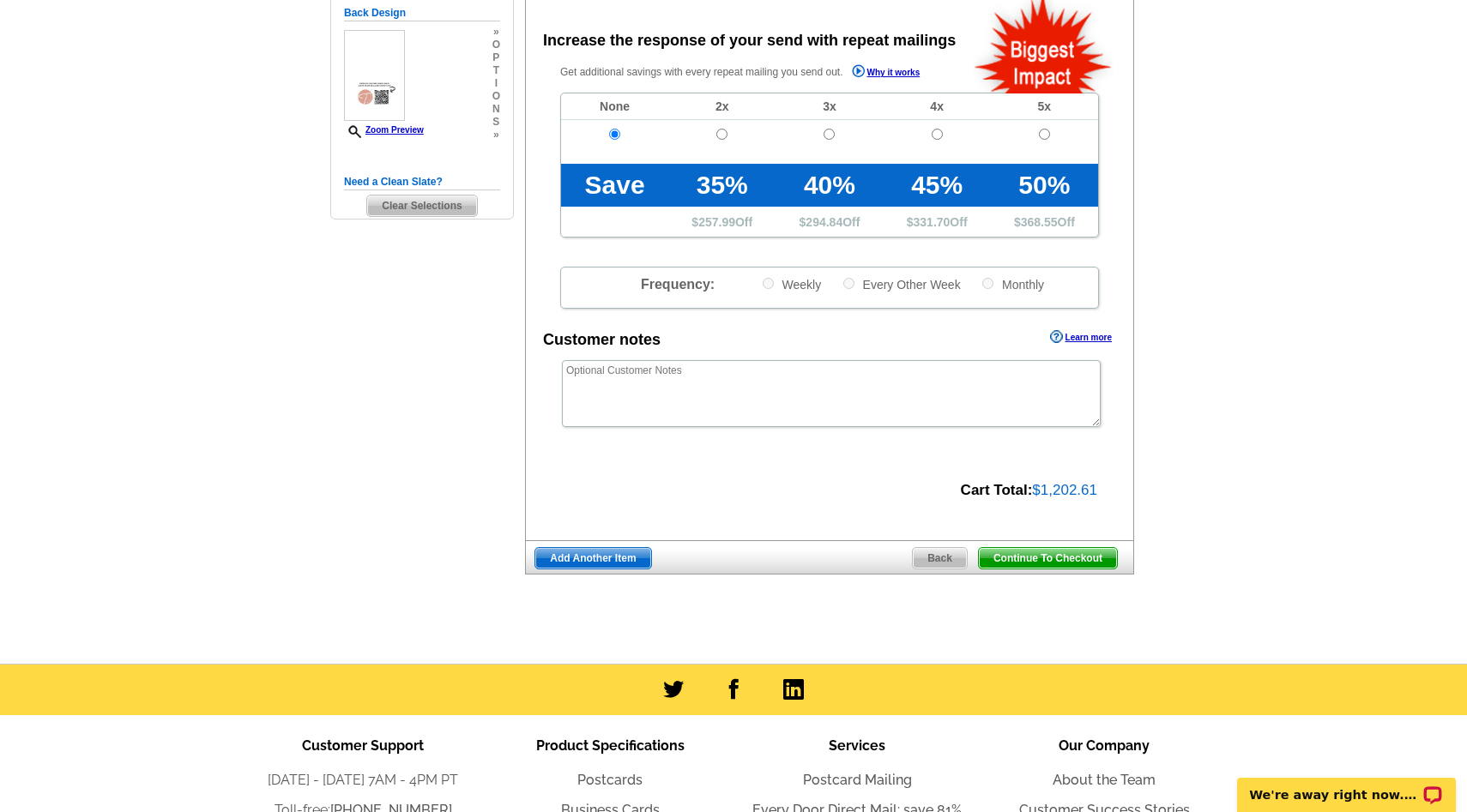
scroll to position [341, 0]
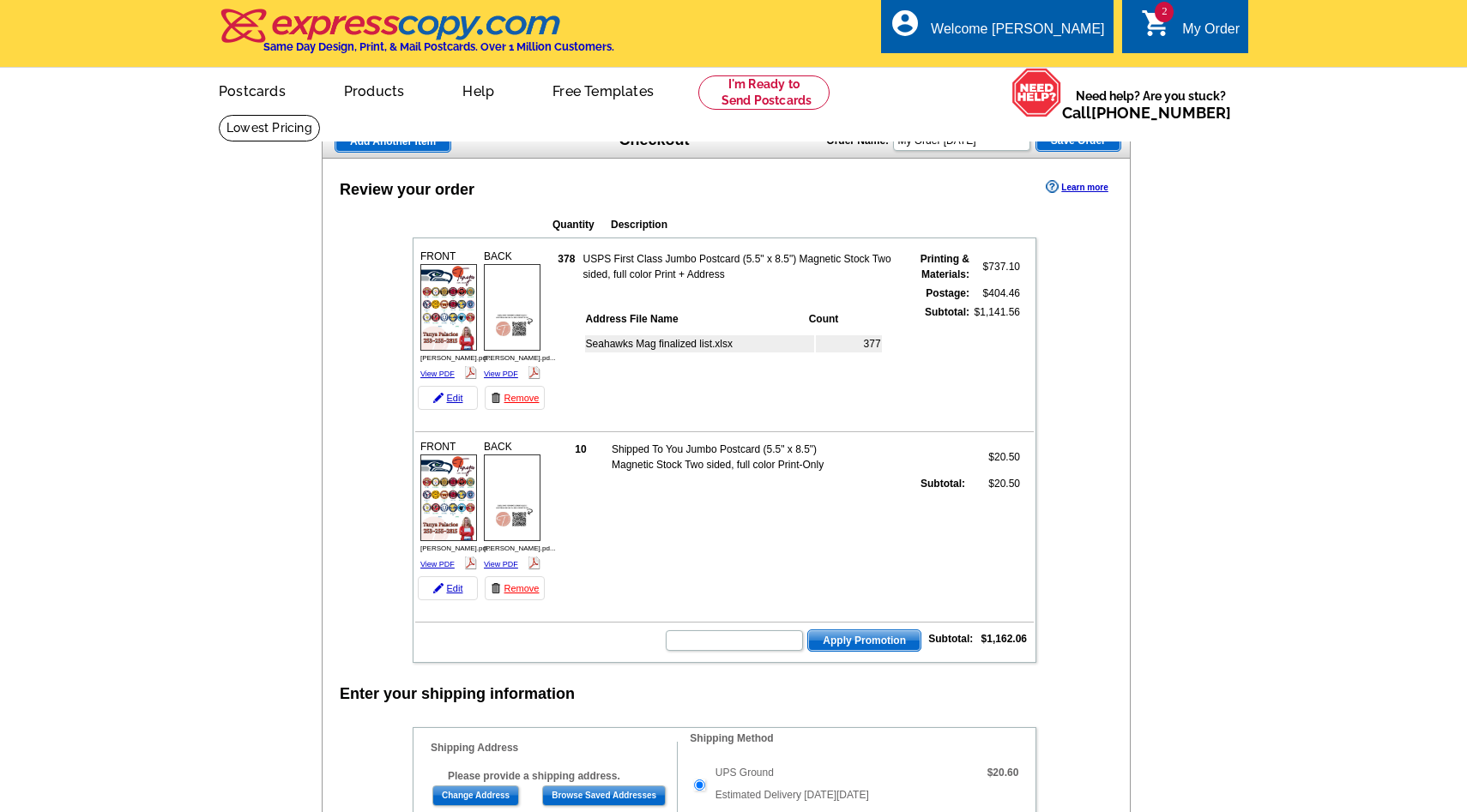
click at [743, 523] on td "10 Shipped To You Jumbo Postcard (5.5" x 8.5") Magnetic Stock Two sided, full c…" at bounding box center [791, 518] width 483 height 169
click at [730, 527] on td "10 Shipped To You Jumbo Postcard (5.5" x 8.5") Magnetic Stock Two sided, full c…" at bounding box center [791, 518] width 483 height 169
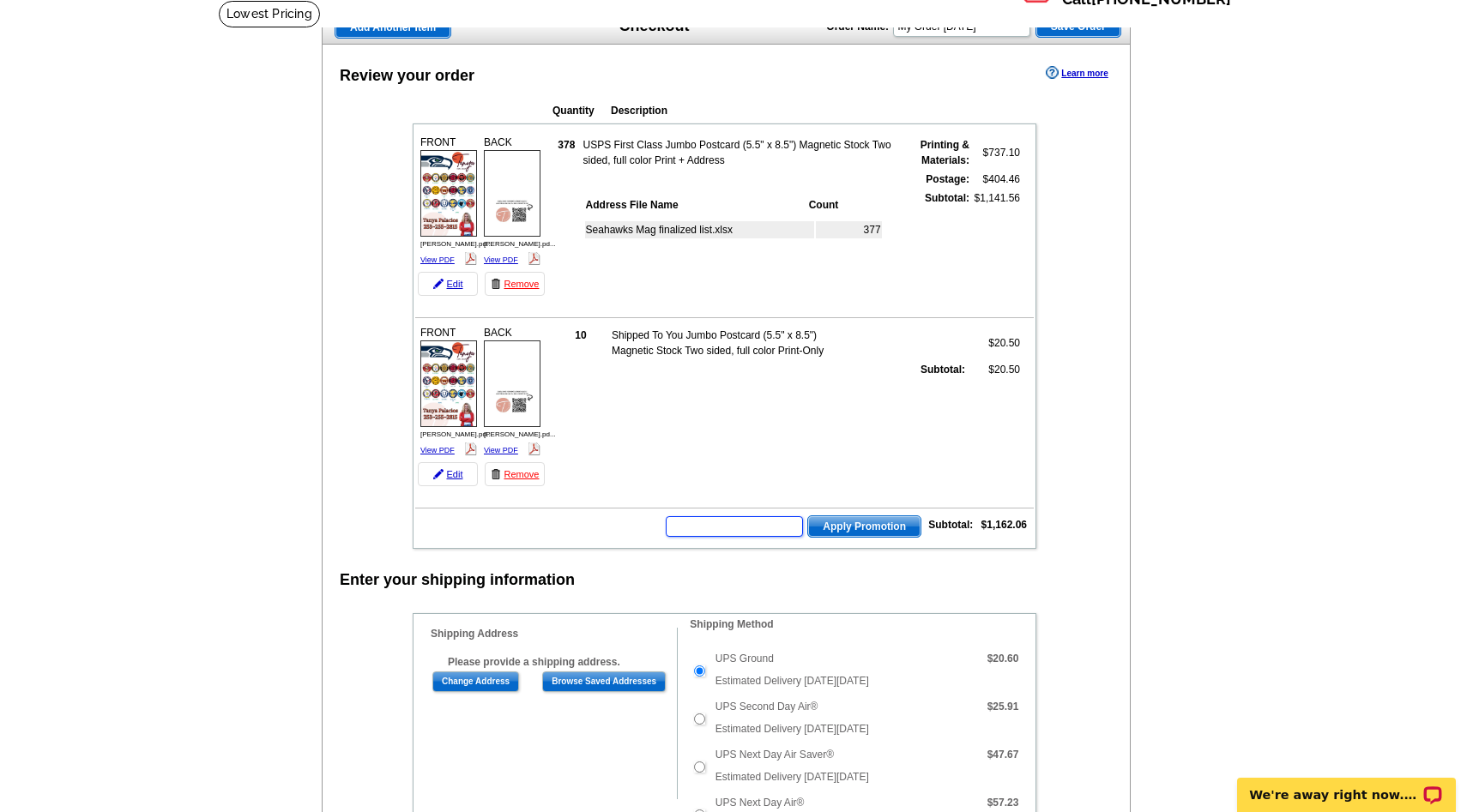
click at [758, 526] on input "text" at bounding box center [735, 525] width 138 height 20
type input "hurry40"
click at [864, 519] on span "Apply Promotion" at bounding box center [864, 525] width 112 height 20
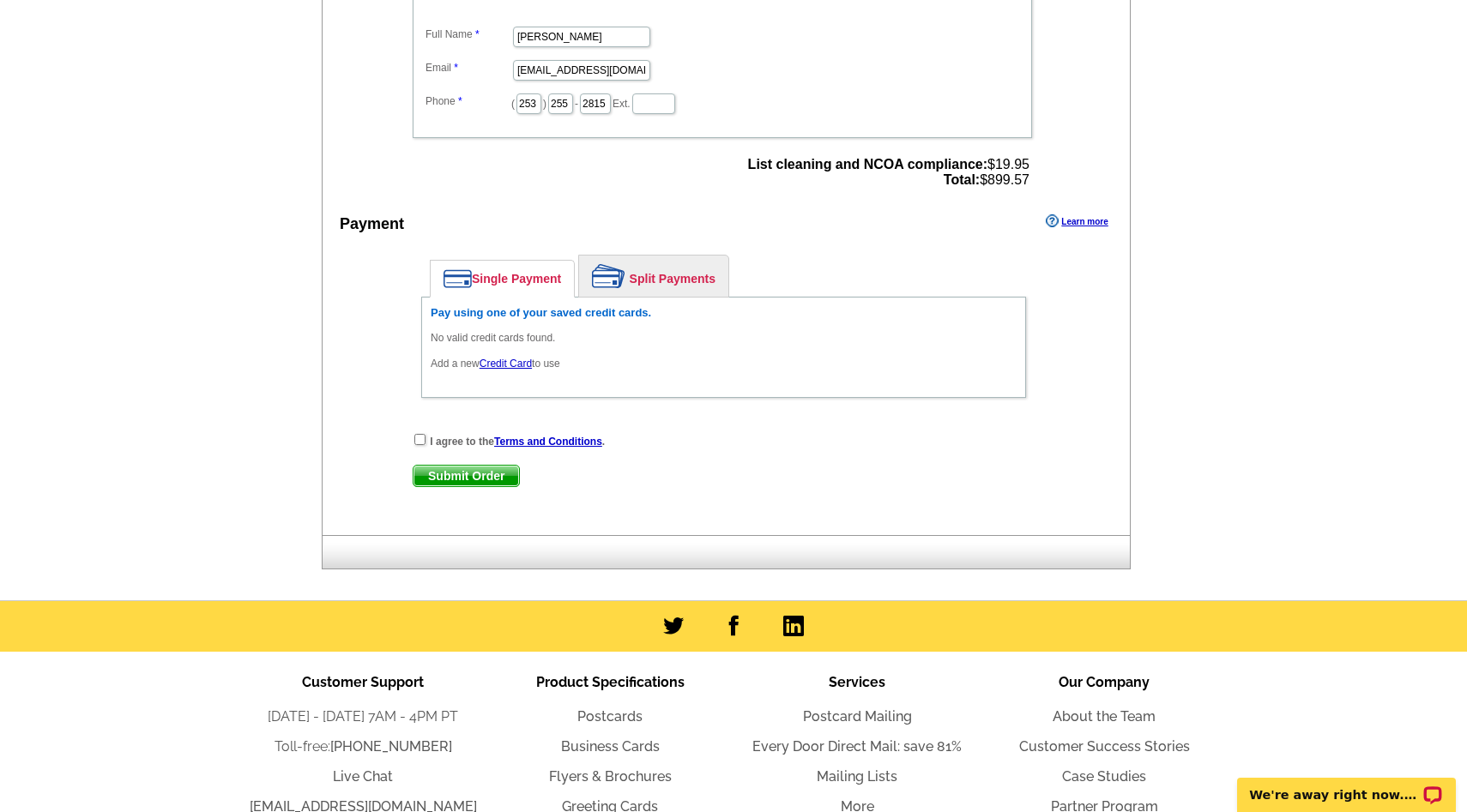
scroll to position [1169, 0]
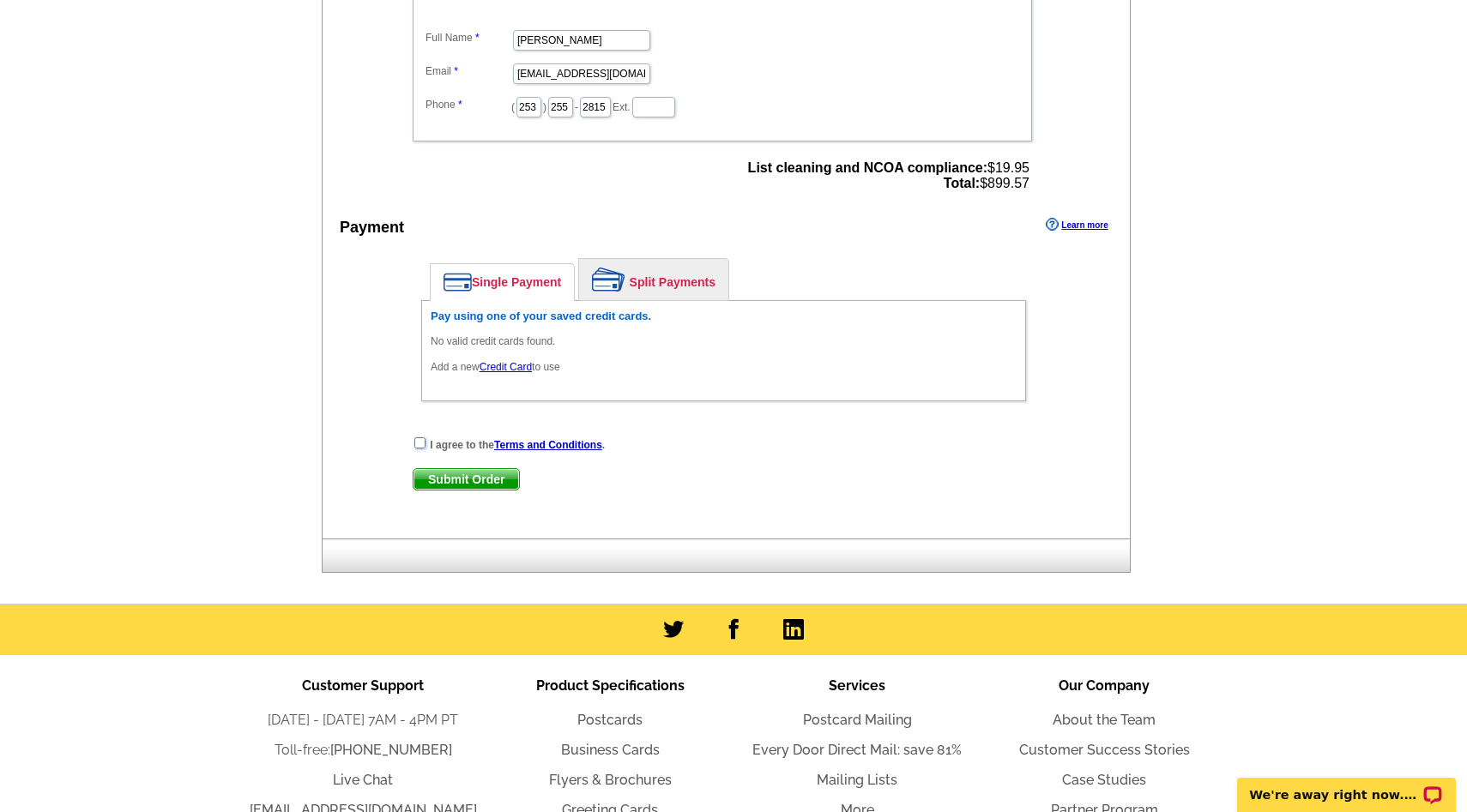
click at [421, 443] on input "checkbox" at bounding box center [420, 443] width 11 height 11
checkbox input "true"
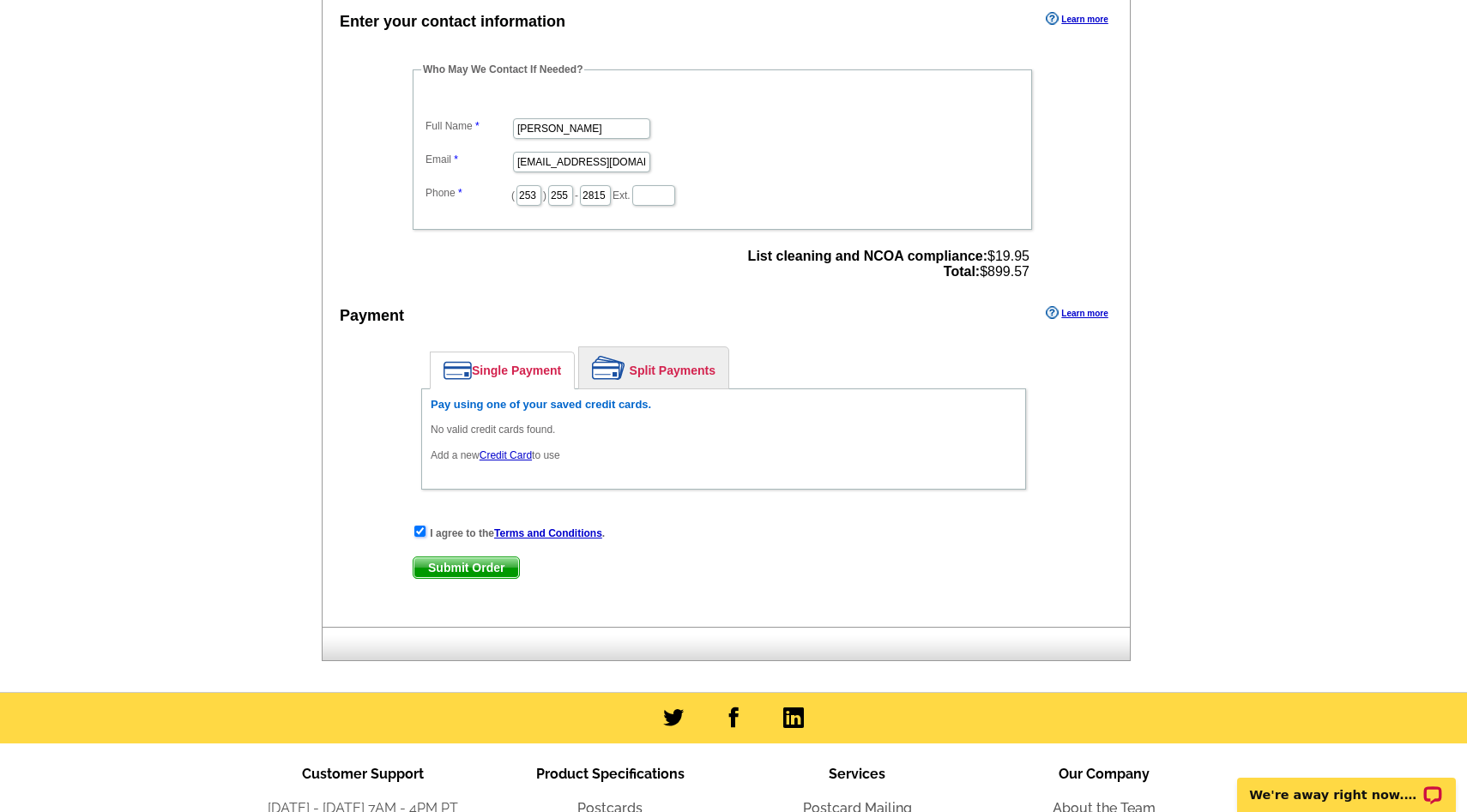
scroll to position [1048, 0]
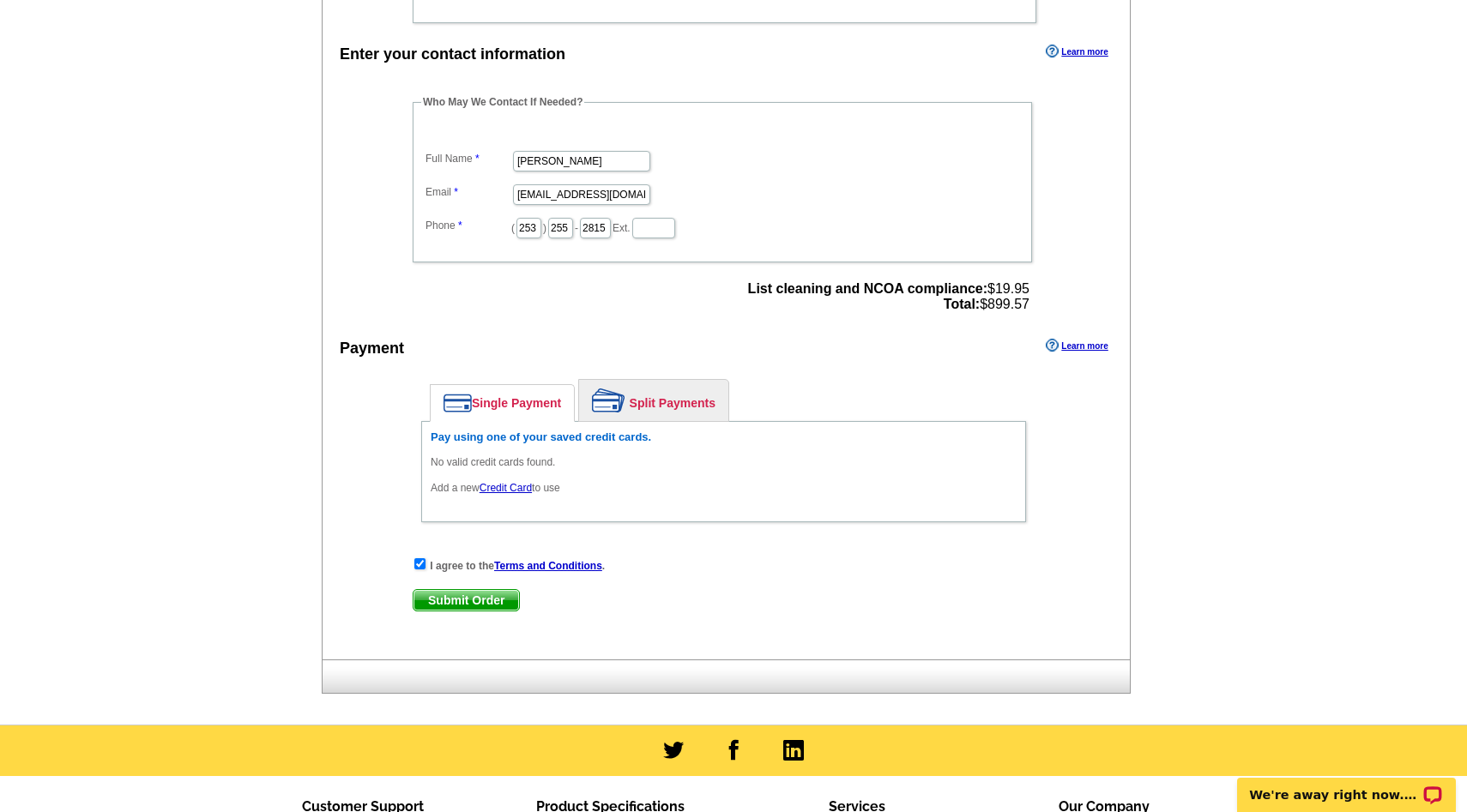
click at [664, 407] on link "Split Payments" at bounding box center [653, 400] width 149 height 41
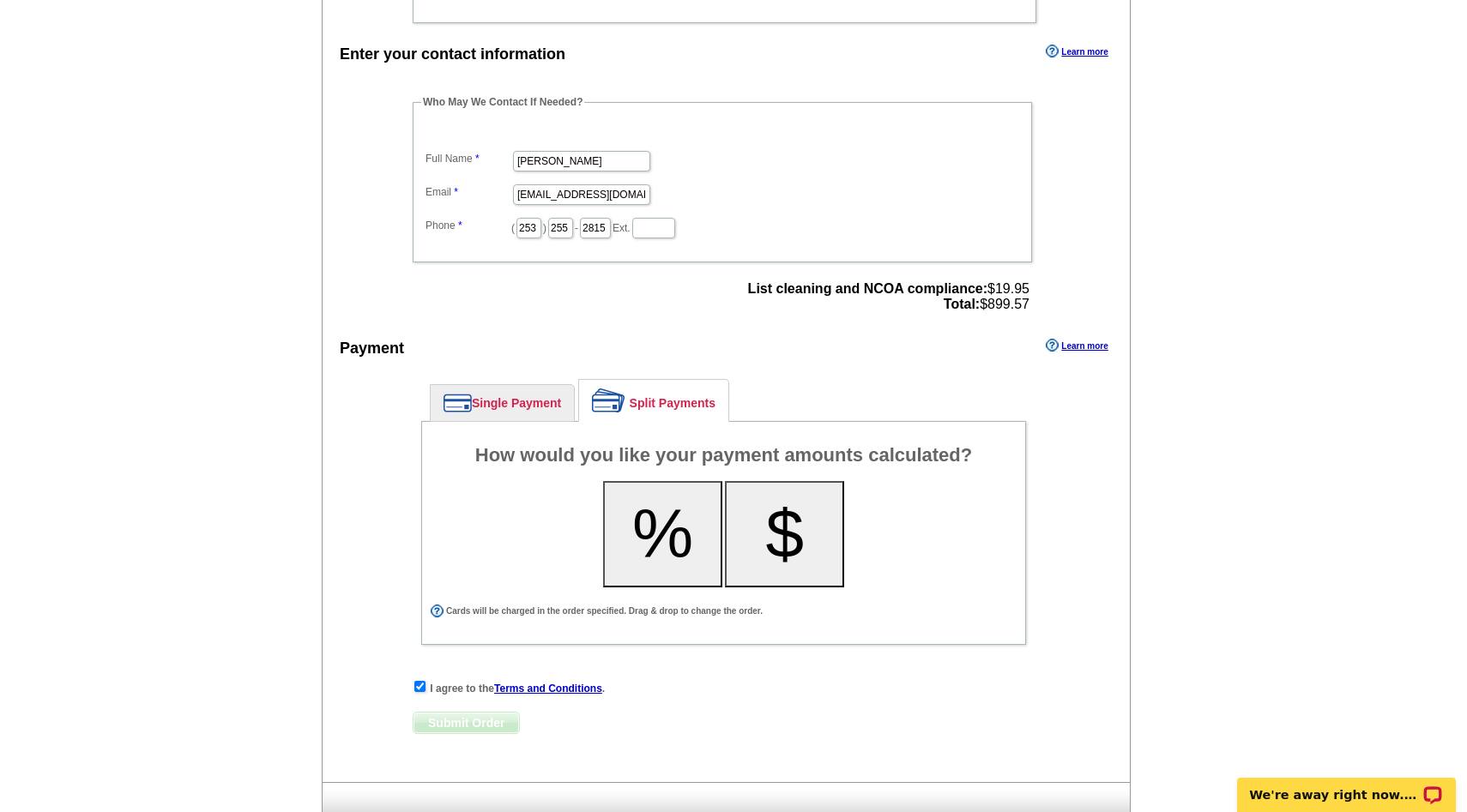
click at [487, 403] on link "Single Payment" at bounding box center [502, 403] width 143 height 36
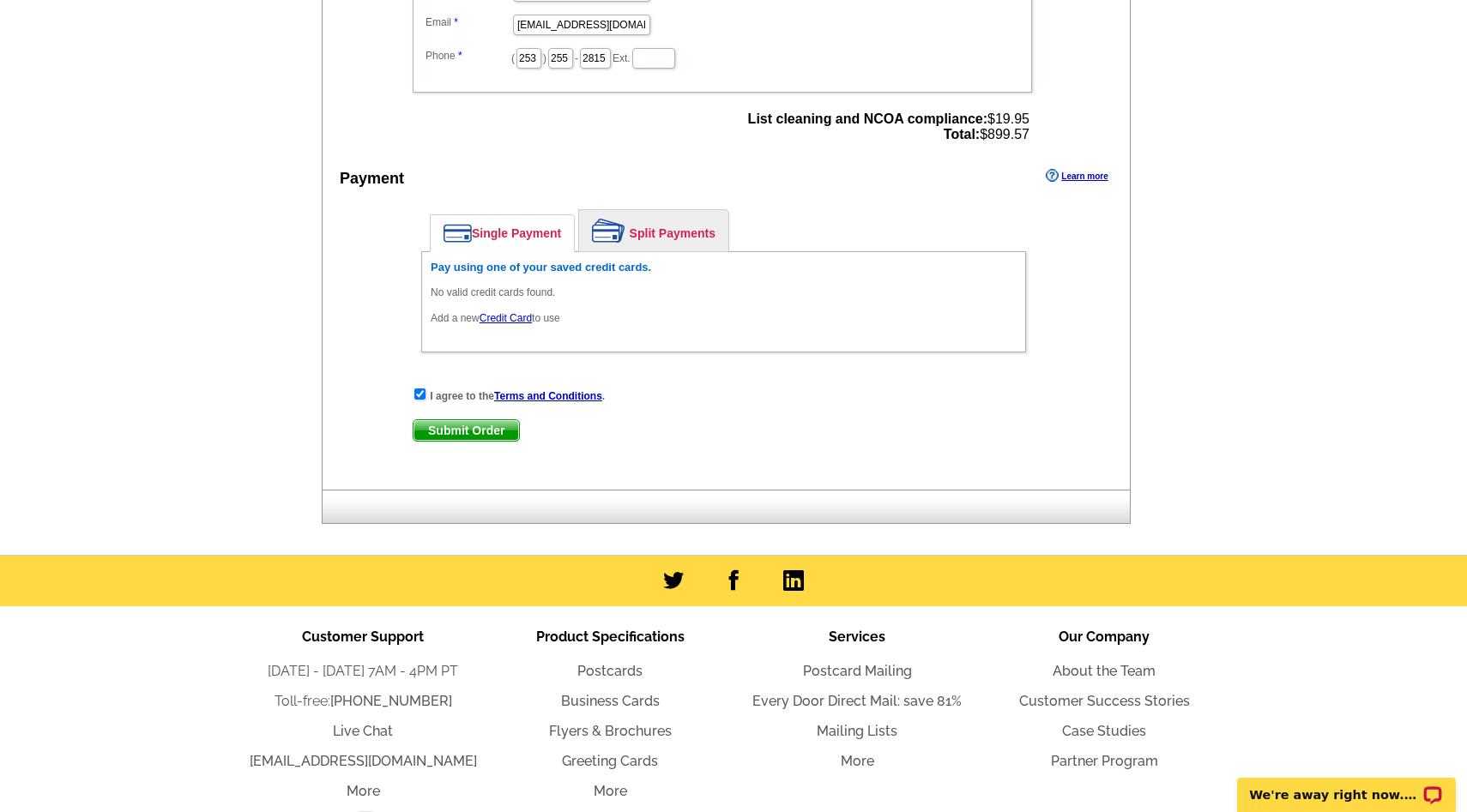
scroll to position [1225, 0]
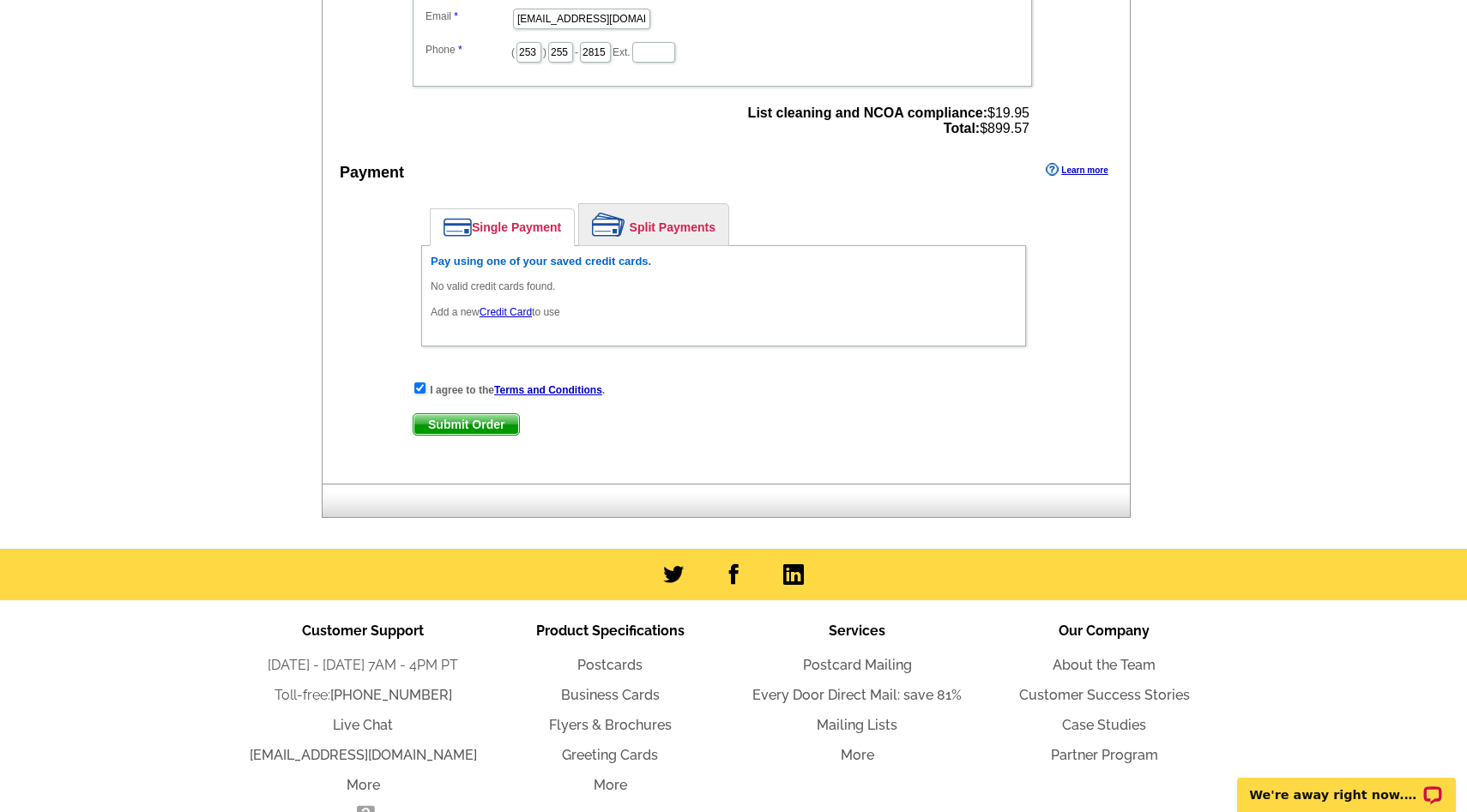
click at [511, 310] on link "Credit Card" at bounding box center [505, 312] width 52 height 12
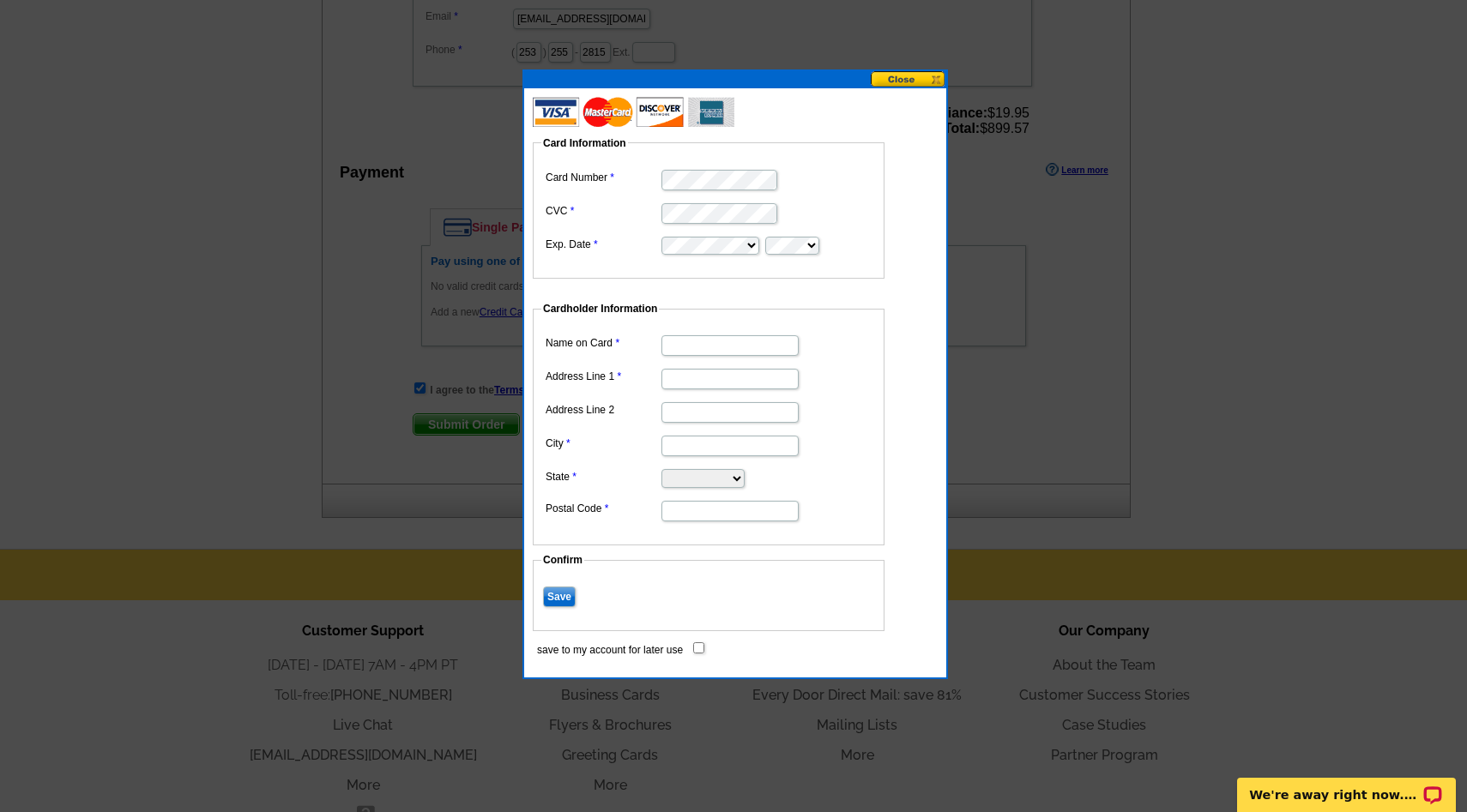
click at [698, 168] on dd at bounding box center [708, 179] width 334 height 26
type input "Tanya Palacios"
click at [709, 388] on input "Address Line 1" at bounding box center [730, 378] width 138 height 20
type input "17218 115th Ave E"
type input "Puyallup"
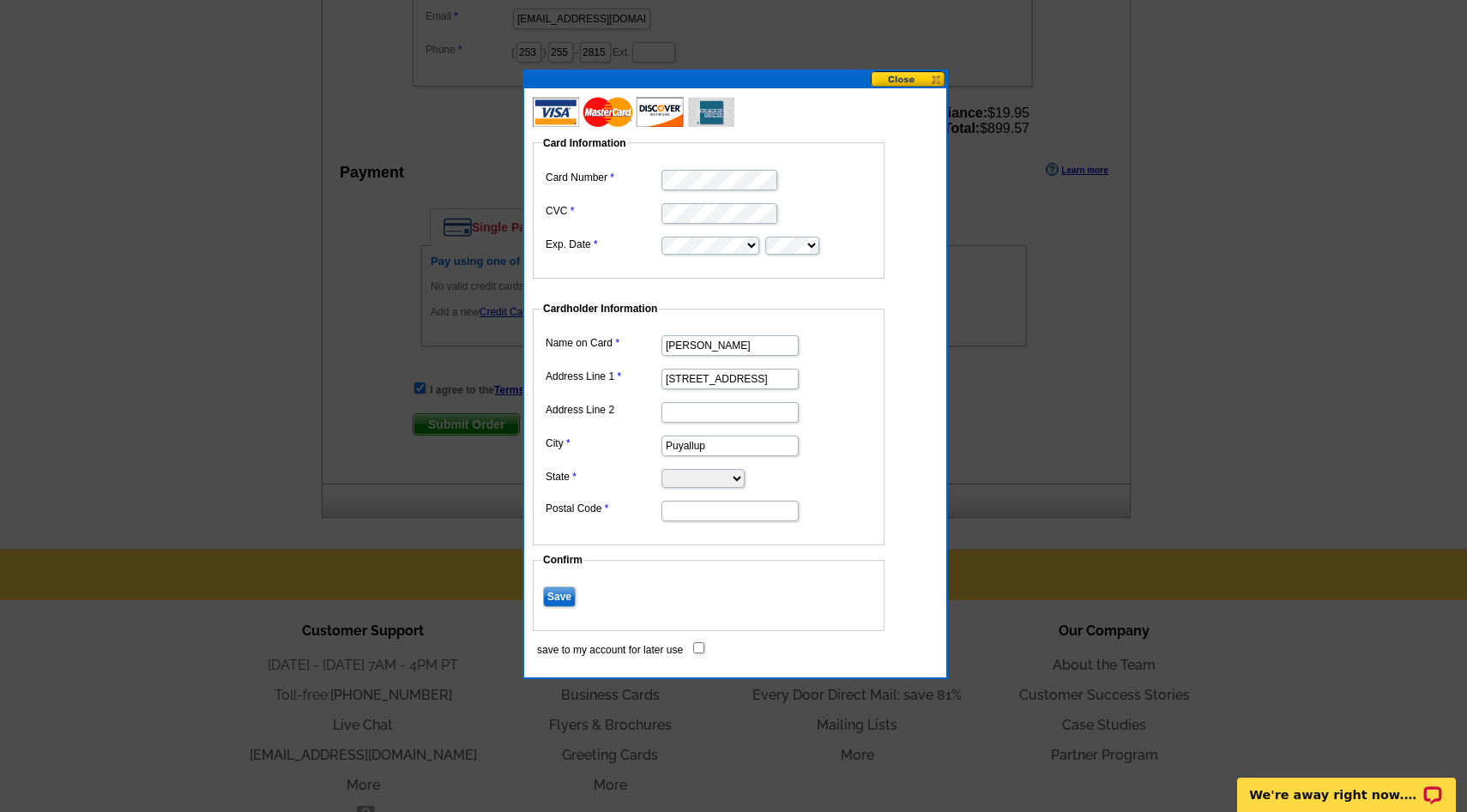
select select "WA"
type input "98374"
click at [565, 592] on input "Save" at bounding box center [559, 596] width 33 height 20
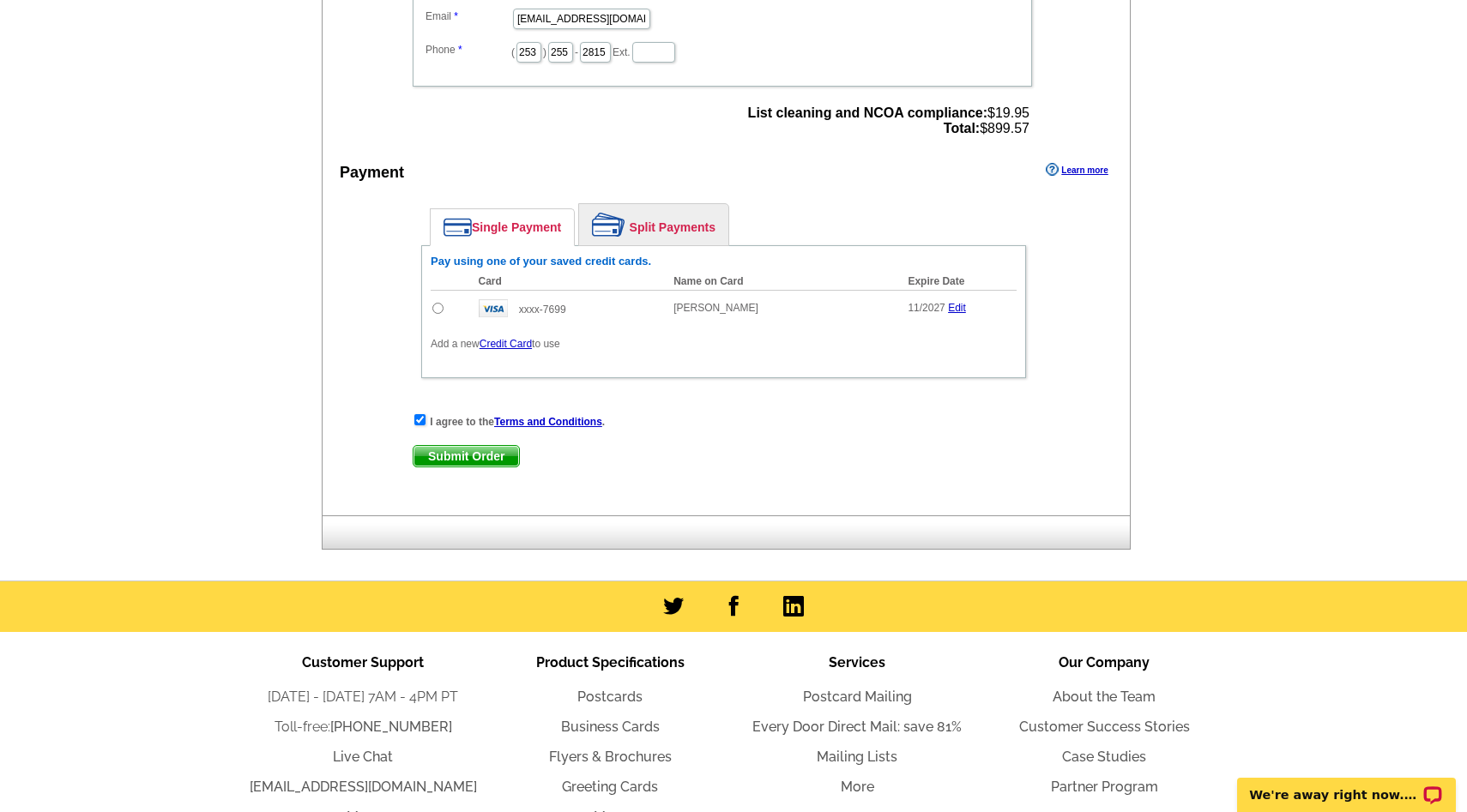
click at [443, 305] on input "radio" at bounding box center [438, 308] width 11 height 11
radio input "true"
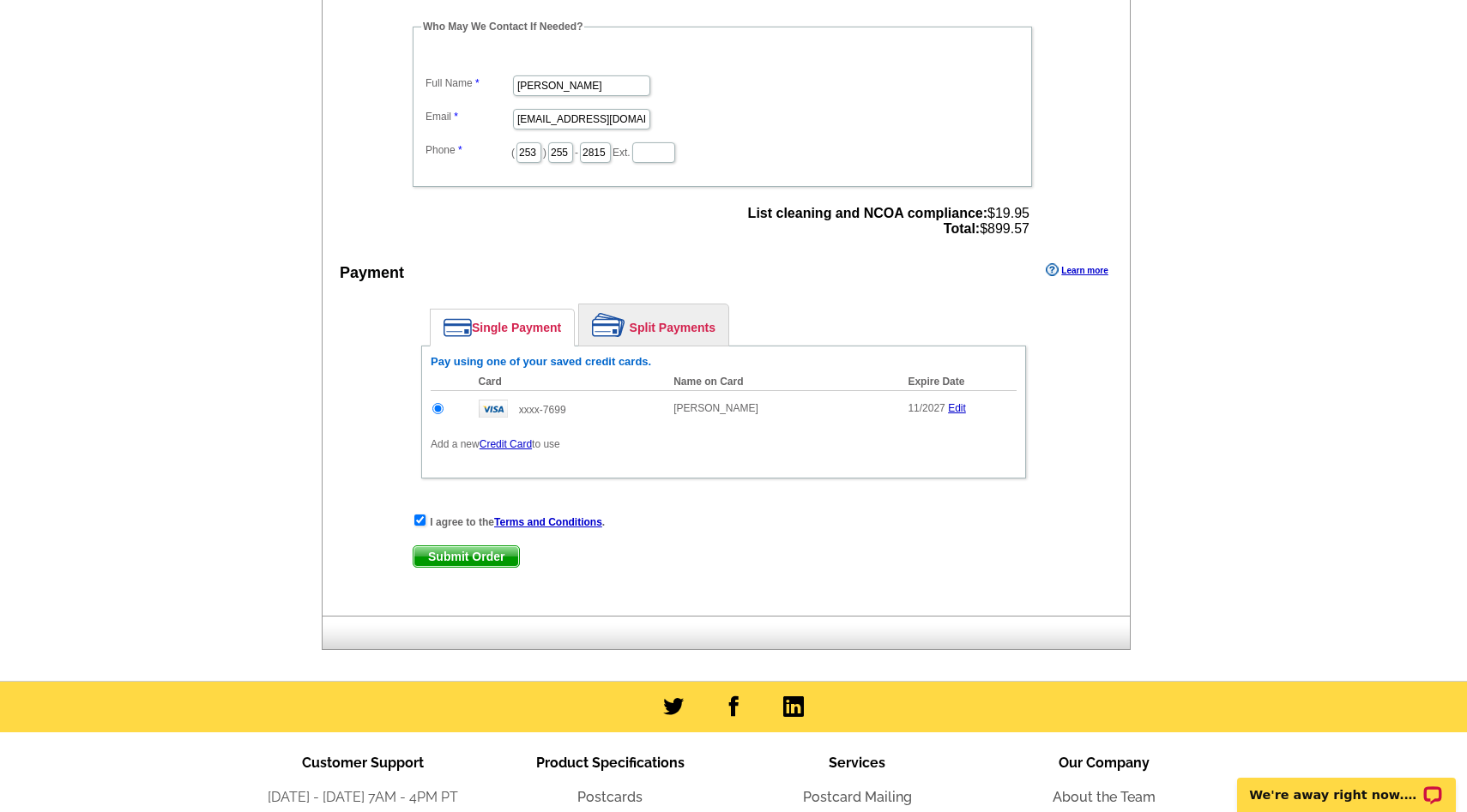
scroll to position [1128, 0]
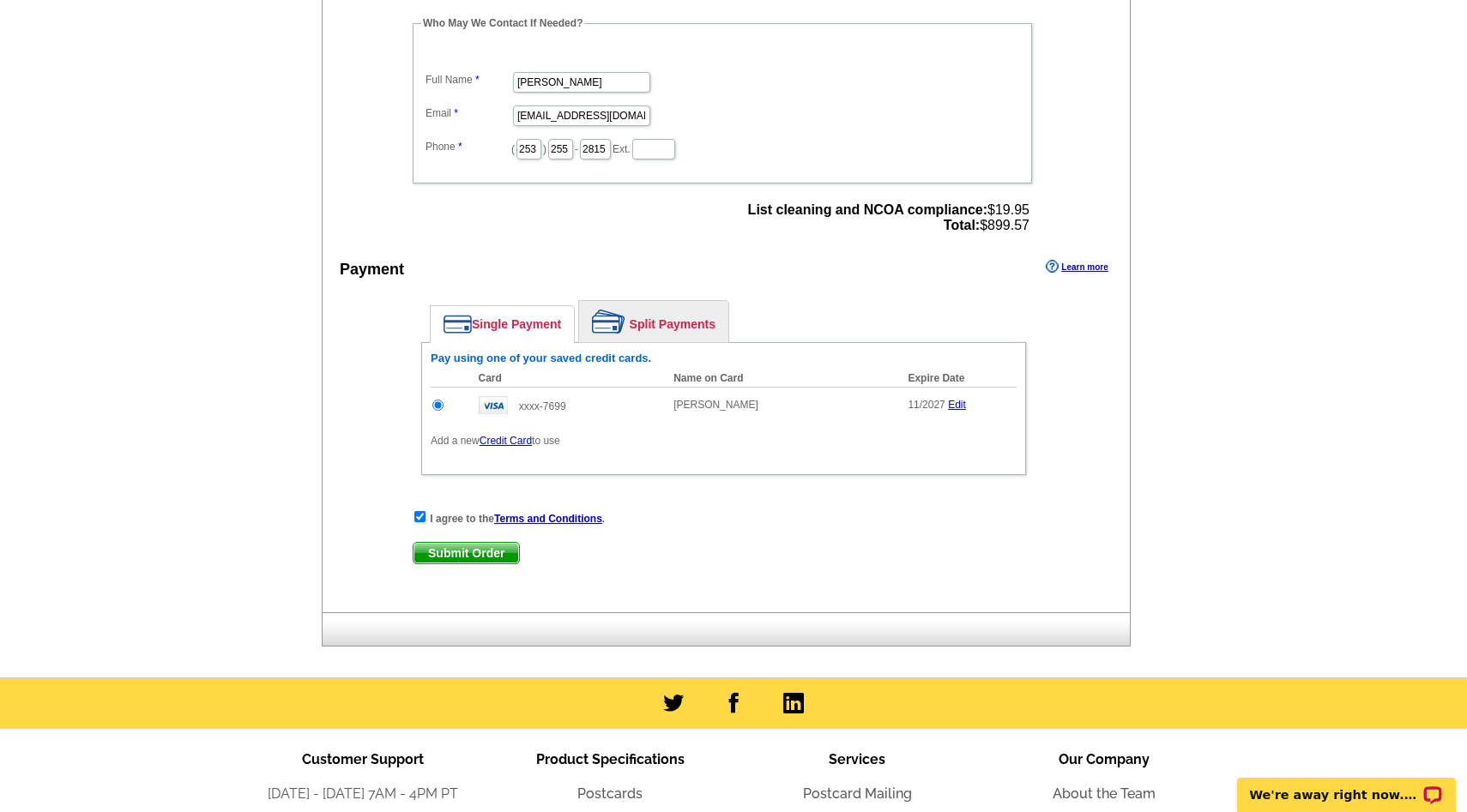
click at [495, 546] on span "Submit Order" at bounding box center [467, 553] width 106 height 20
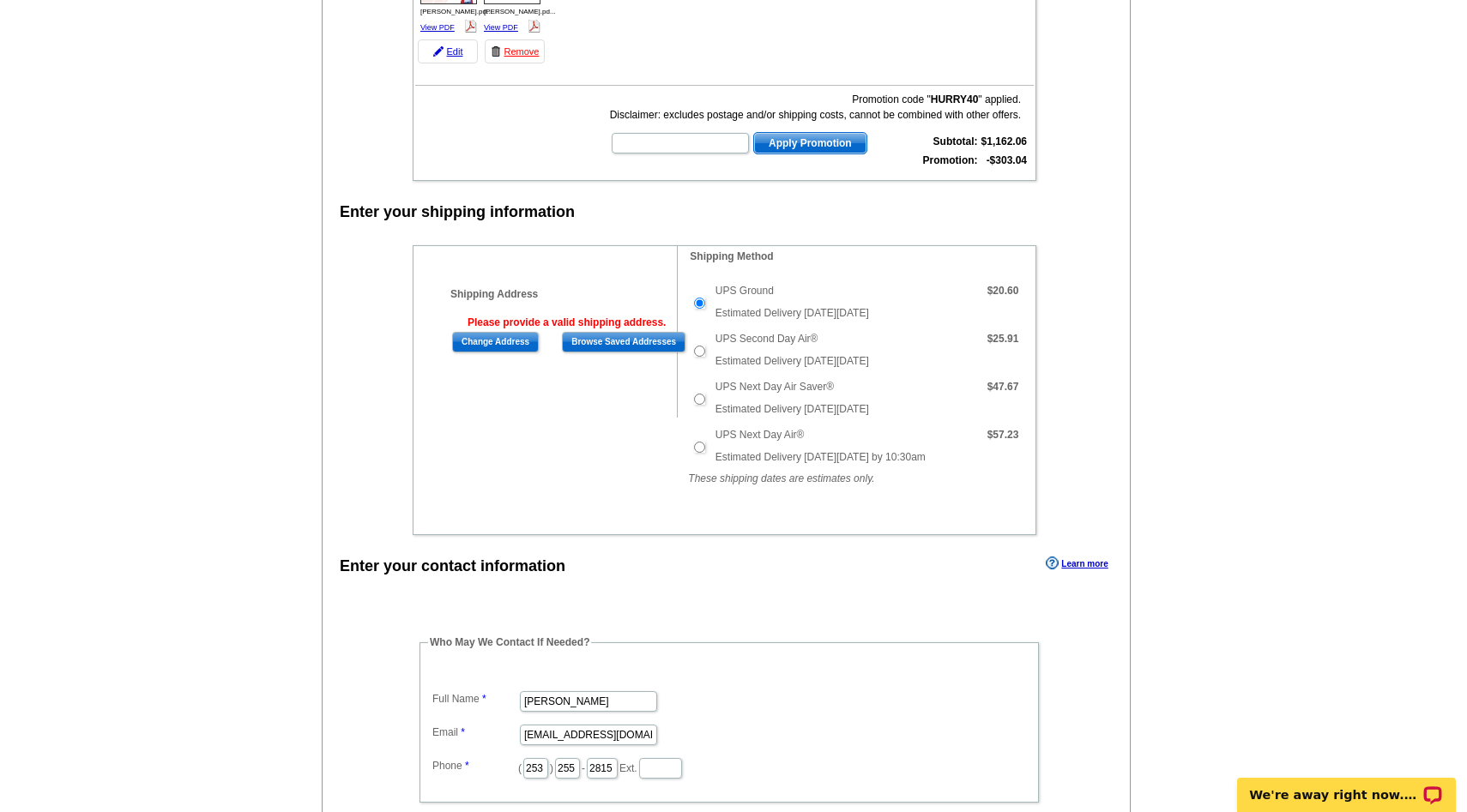
scroll to position [539, 0]
click at [496, 339] on input "Change Address" at bounding box center [495, 339] width 86 height 20
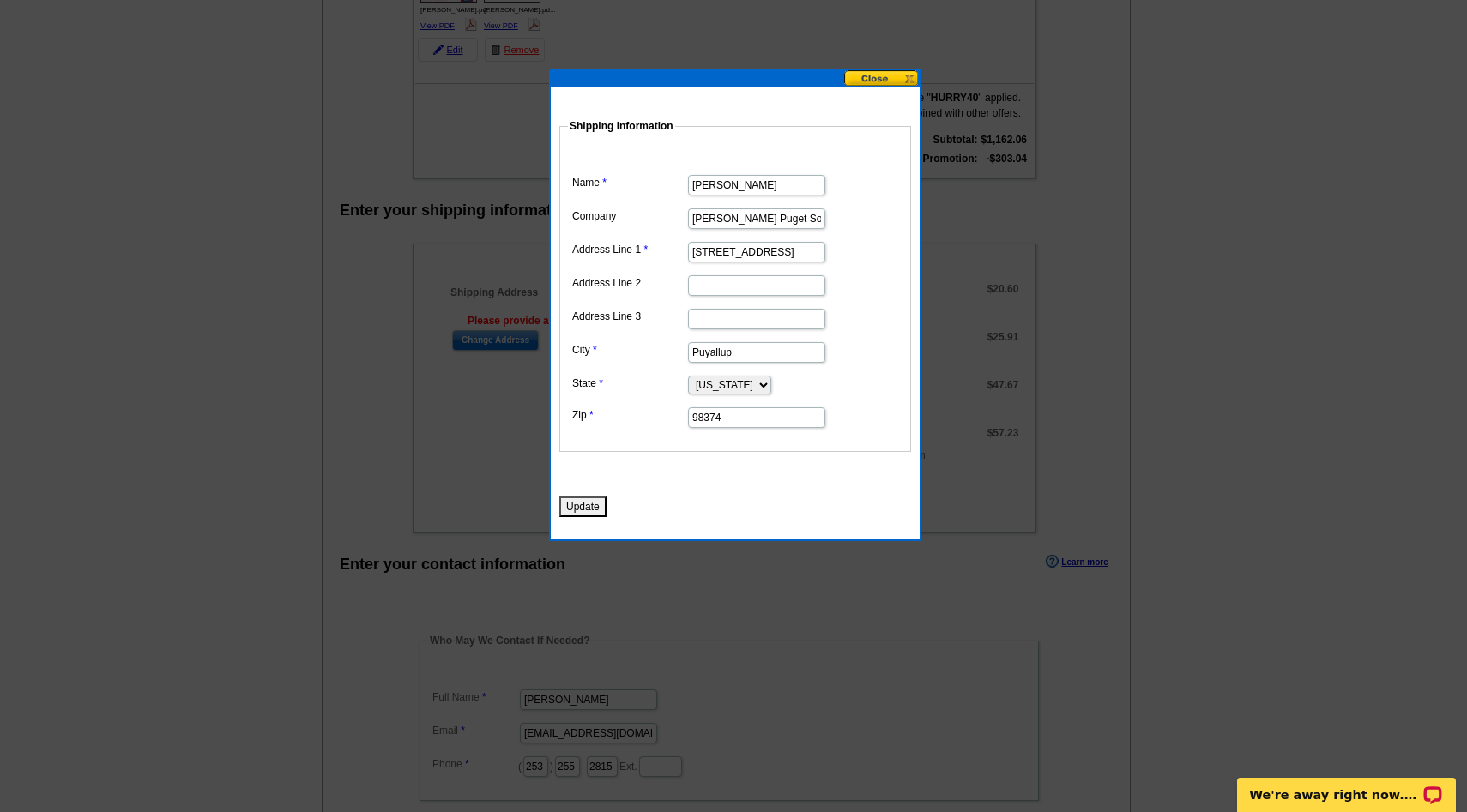
click at [579, 514] on button "Update" at bounding box center [582, 506] width 47 height 20
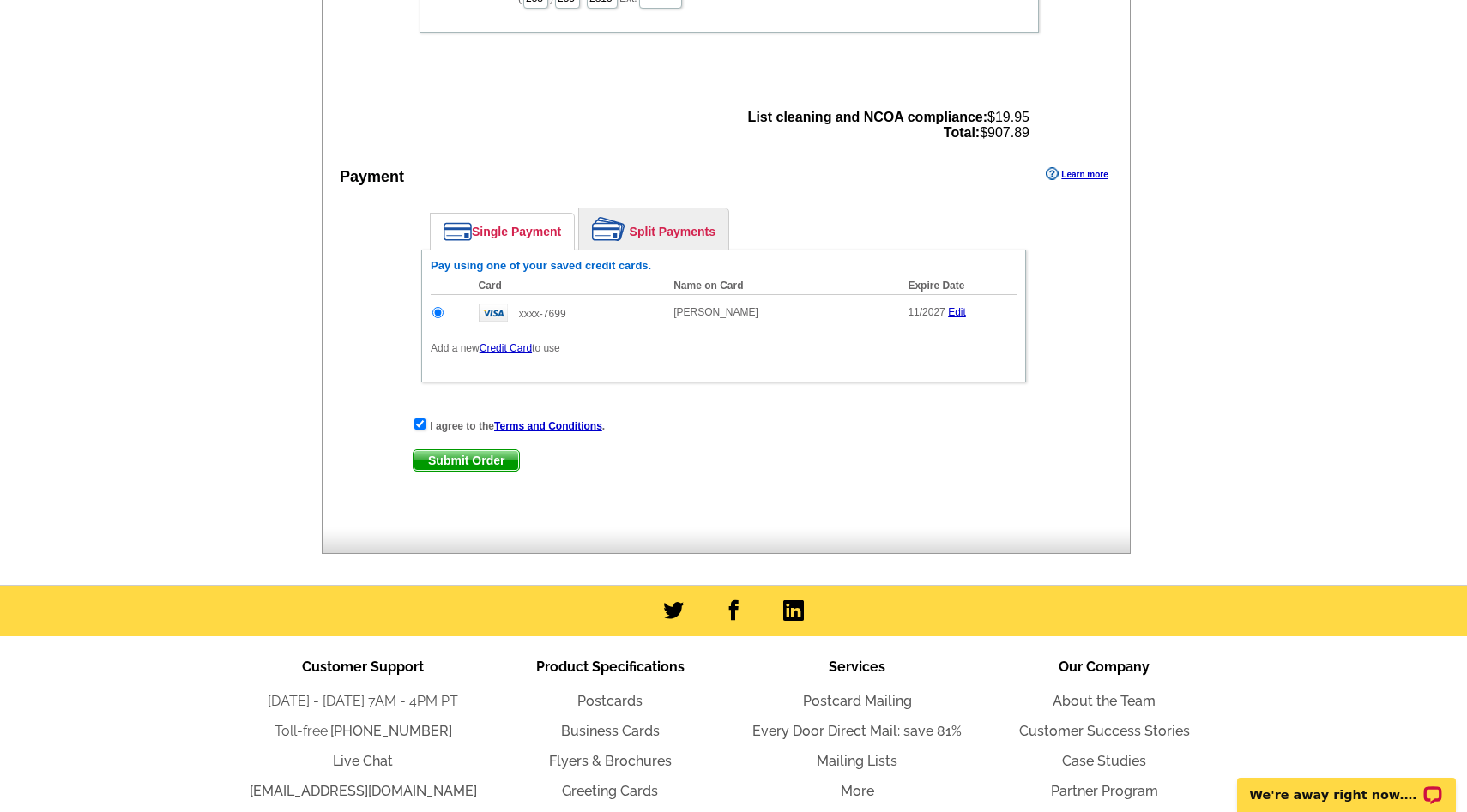
scroll to position [1405, 0]
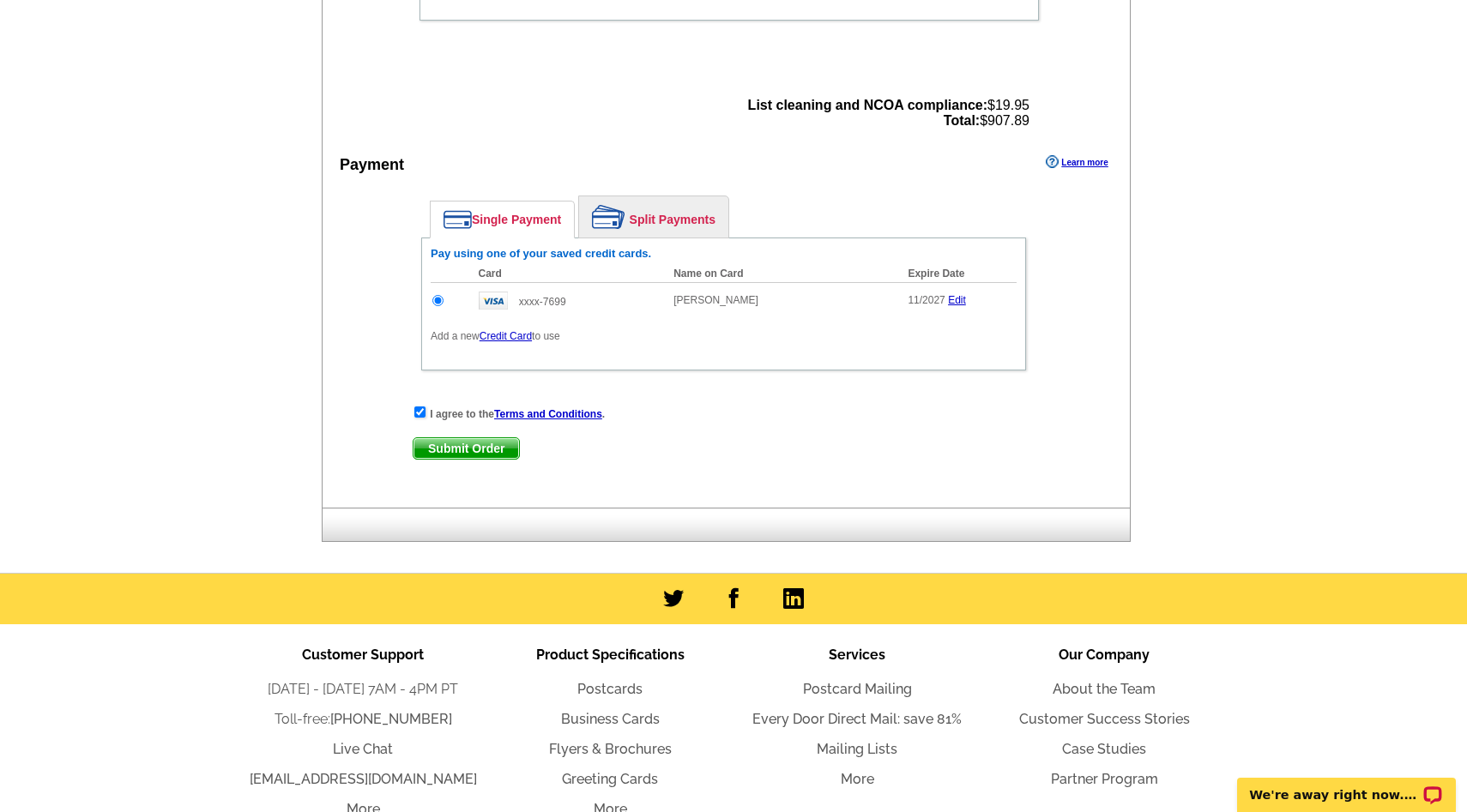
click at [483, 445] on span "Submit Order" at bounding box center [467, 448] width 106 height 20
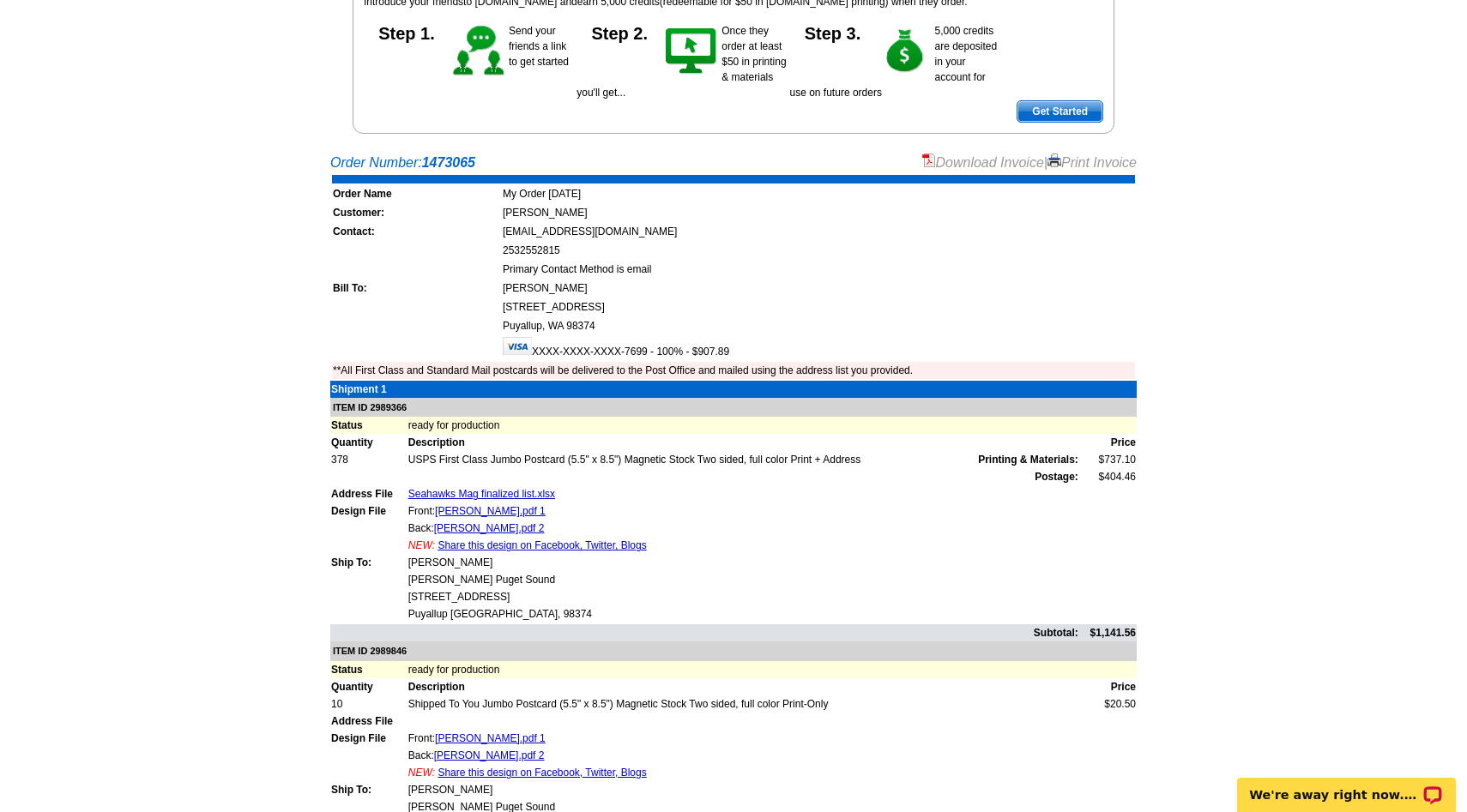
scroll to position [237, 0]
